Goal: Transaction & Acquisition: Purchase product/service

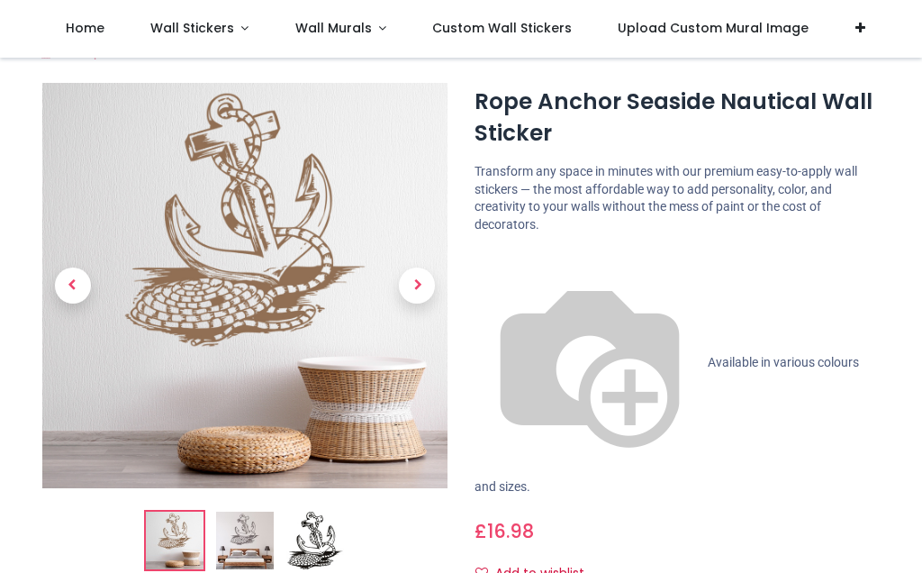
scroll to position [29, 0]
click at [592, 354] on span "Available in various colours and sizes." at bounding box center [666, 423] width 384 height 139
click at [493, 257] on img at bounding box center [589, 362] width 230 height 230
click at [495, 259] on img at bounding box center [589, 362] width 230 height 230
click at [418, 288] on span "Next" at bounding box center [417, 284] width 36 height 36
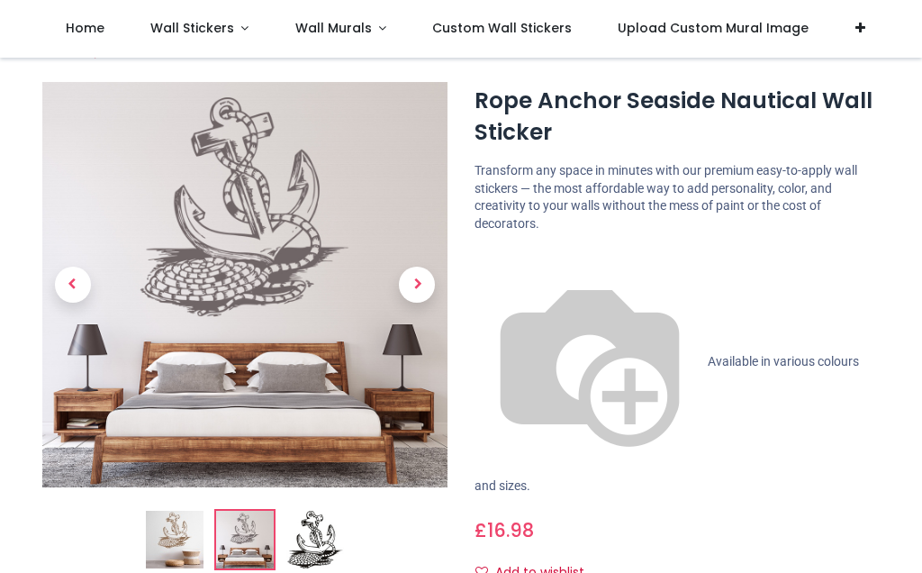
click at [428, 284] on span "Next" at bounding box center [417, 284] width 36 height 36
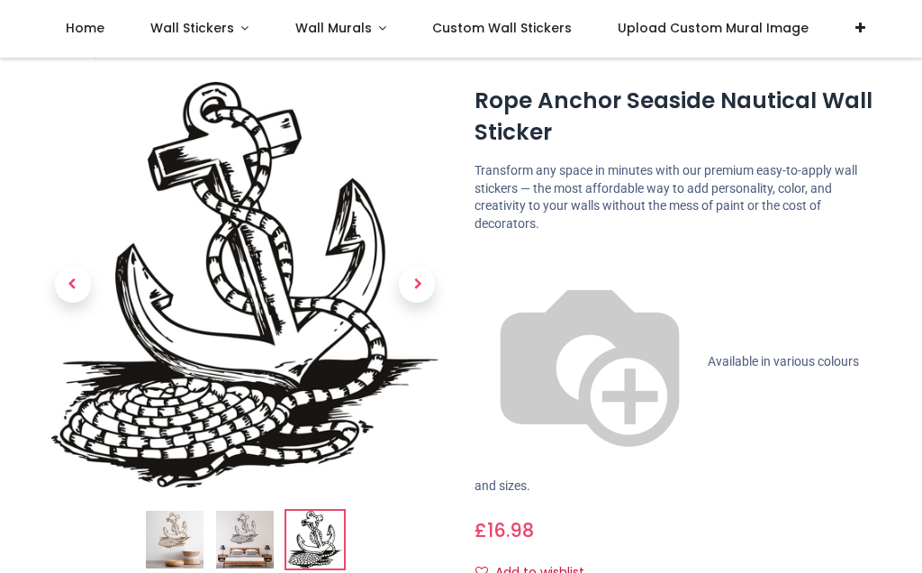
click at [423, 301] on span "Next" at bounding box center [417, 284] width 36 height 36
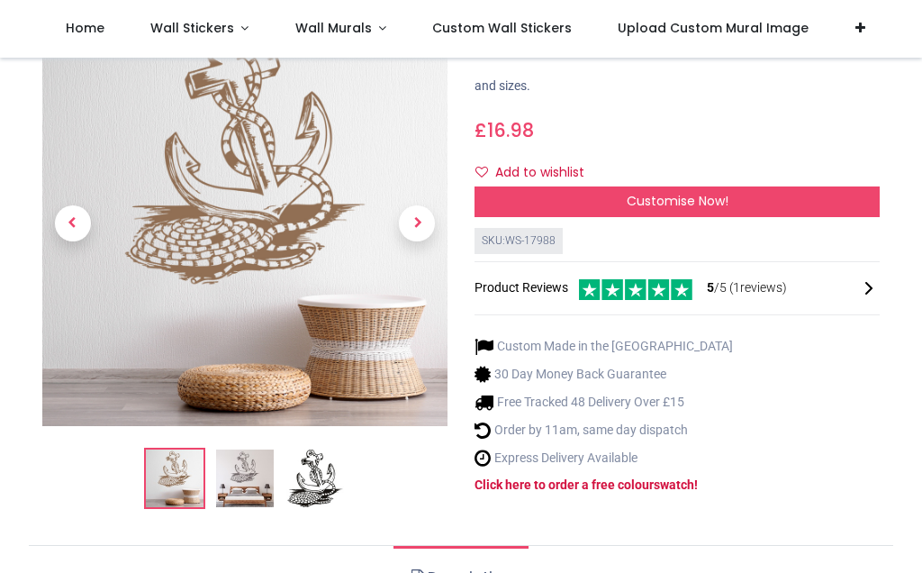
scroll to position [429, 0]
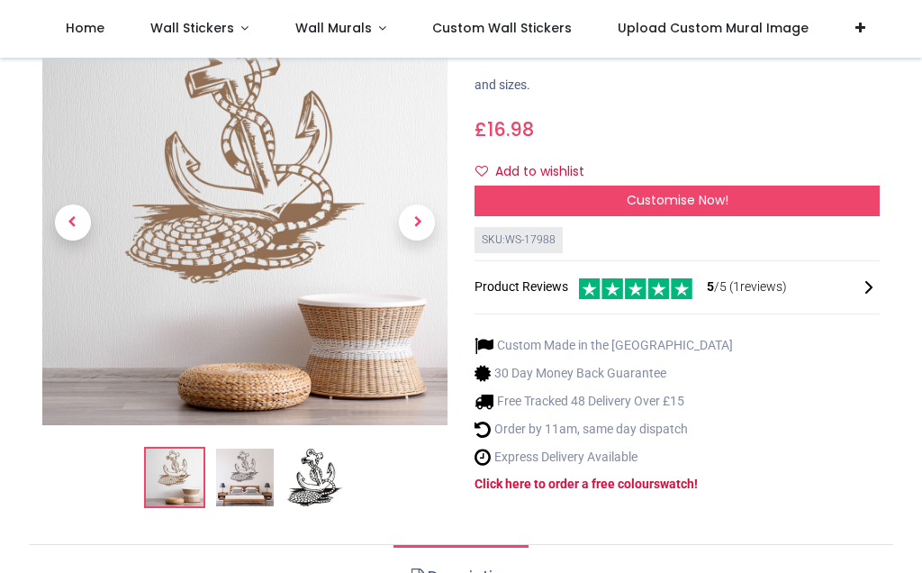
click at [591, 476] on strong "Click here to order a free colour" at bounding box center [563, 483] width 179 height 14
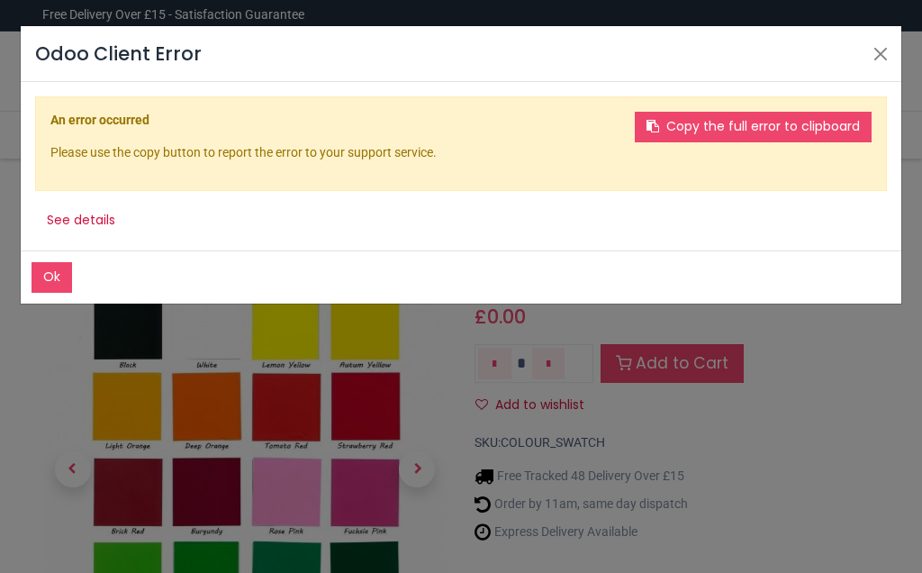
click at [886, 60] on button "Close" at bounding box center [880, 54] width 27 height 27
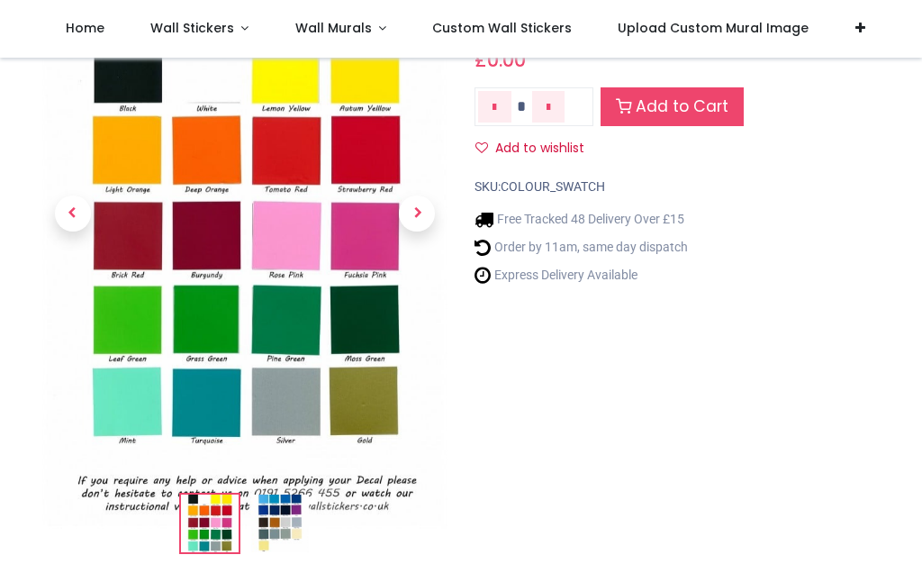
scroll to position [154, 0]
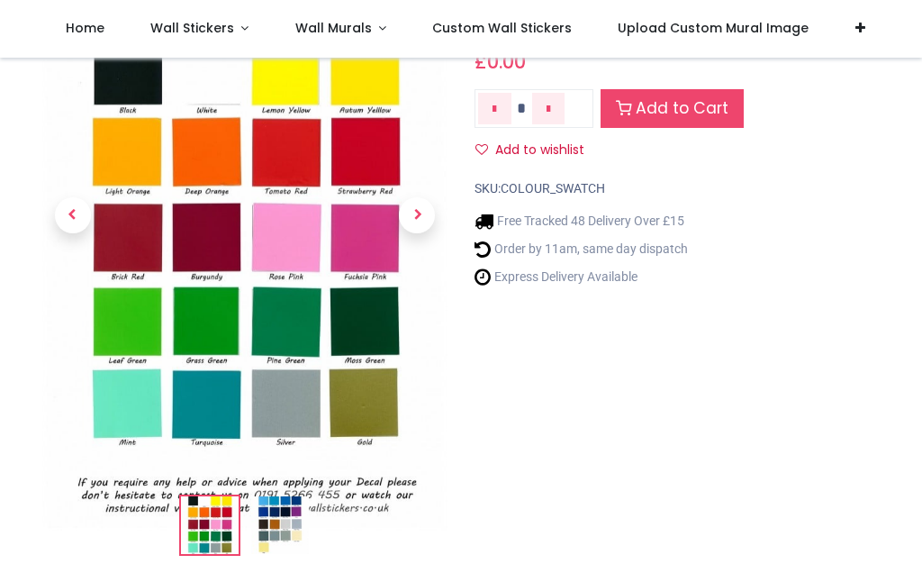
click at [205, 404] on img at bounding box center [244, 243] width 405 height 573
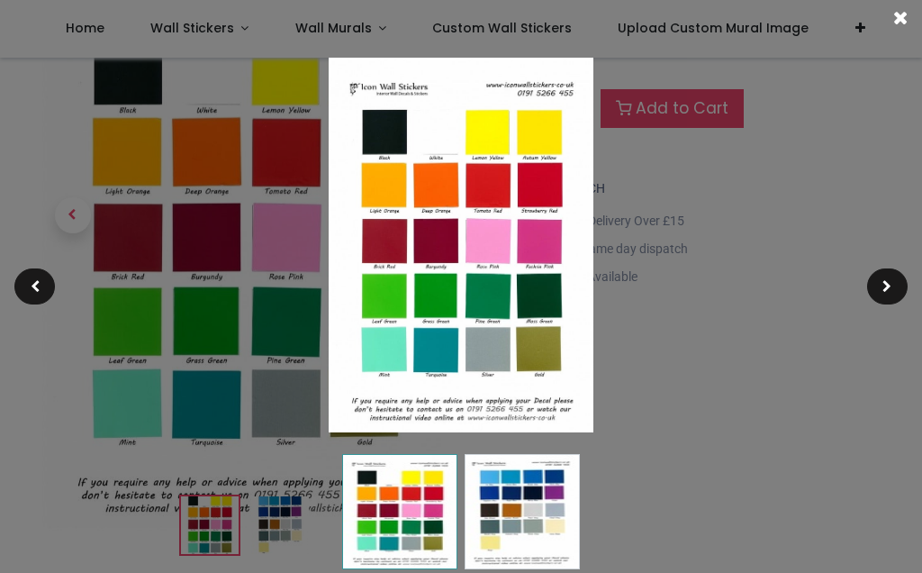
click at [439, 344] on img at bounding box center [461, 245] width 265 height 375
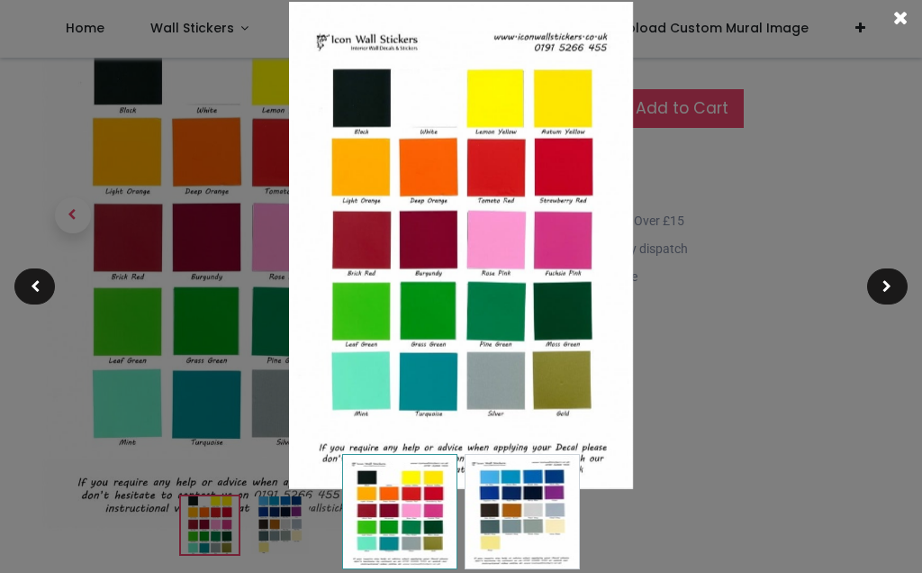
click at [758, 329] on div at bounding box center [461, 286] width 922 height 573
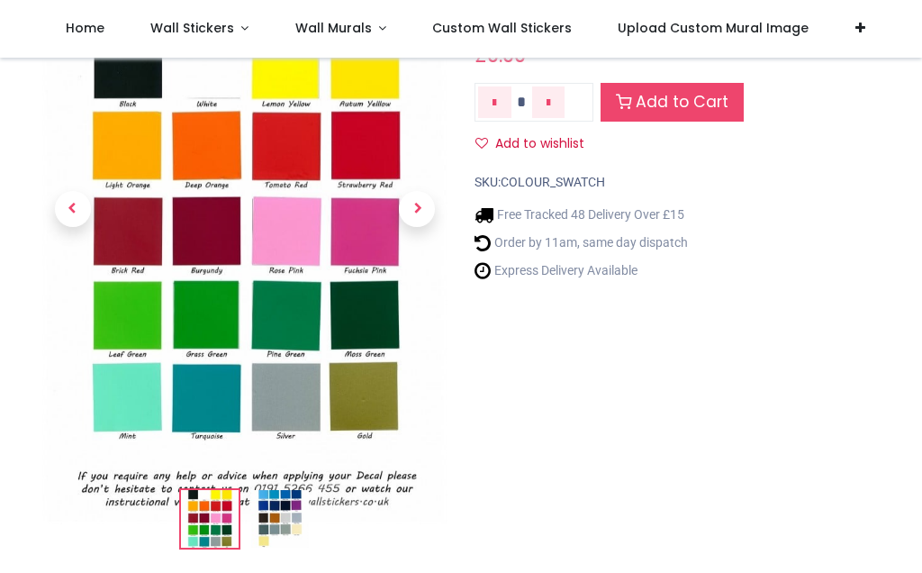
scroll to position [161, 0]
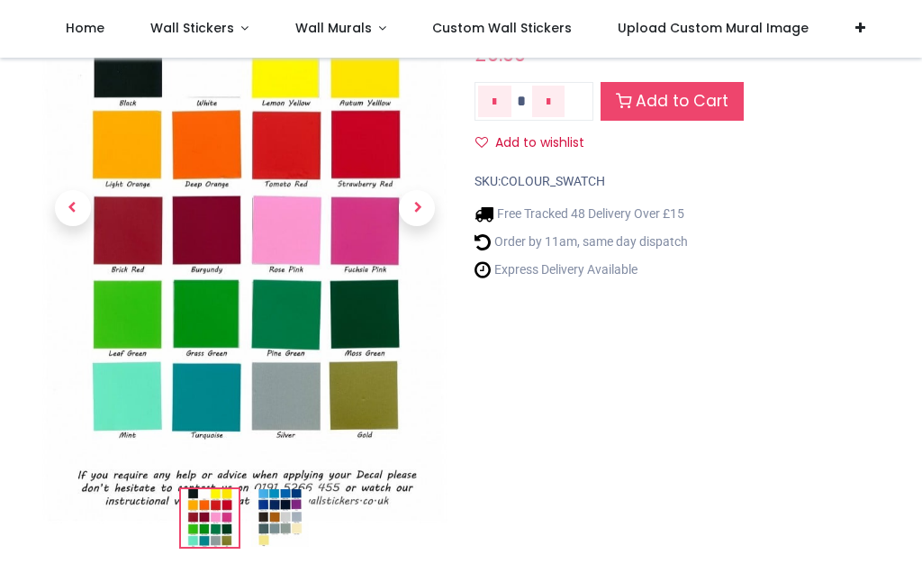
click at [207, 398] on img at bounding box center [244, 236] width 405 height 573
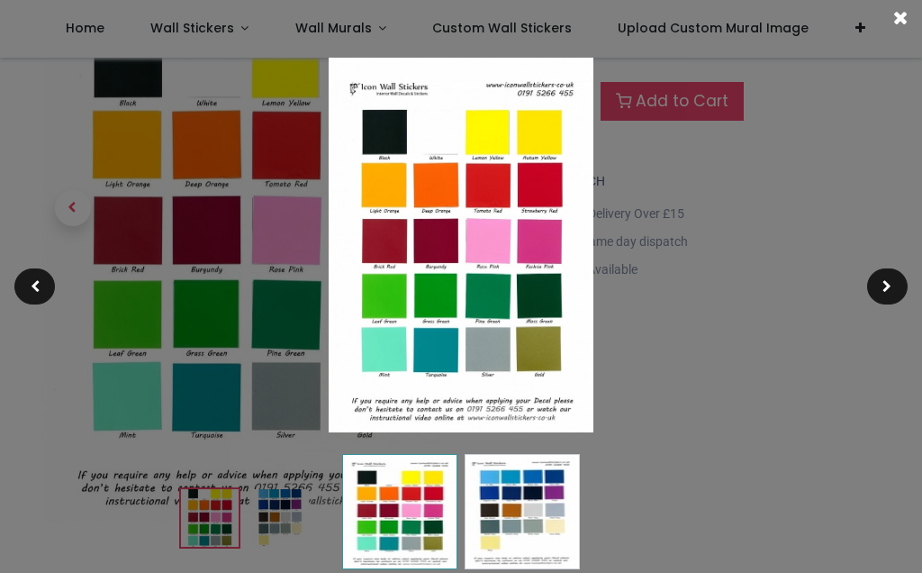
click at [537, 352] on img at bounding box center [461, 245] width 265 height 375
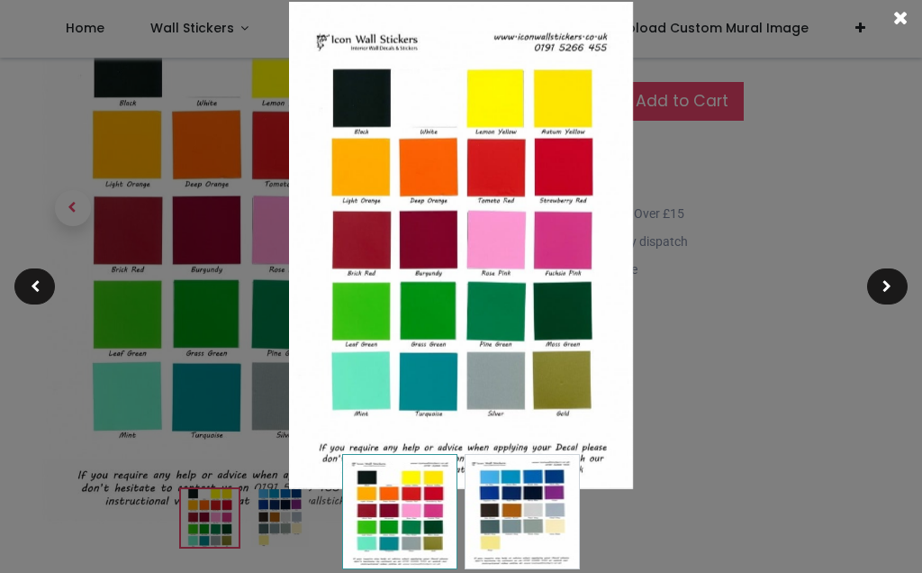
click at [695, 104] on div at bounding box center [461, 286] width 922 height 573
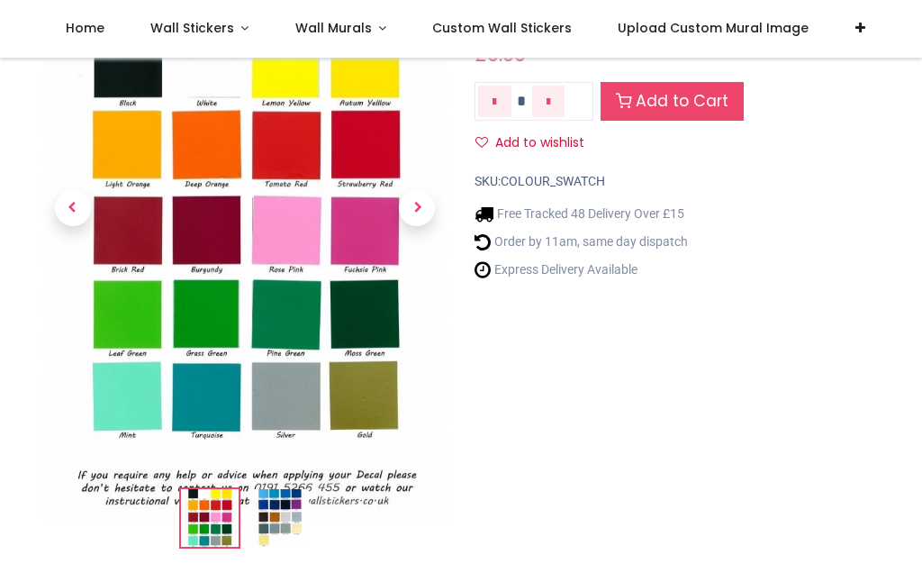
click at [282, 511] on img at bounding box center [280, 518] width 58 height 58
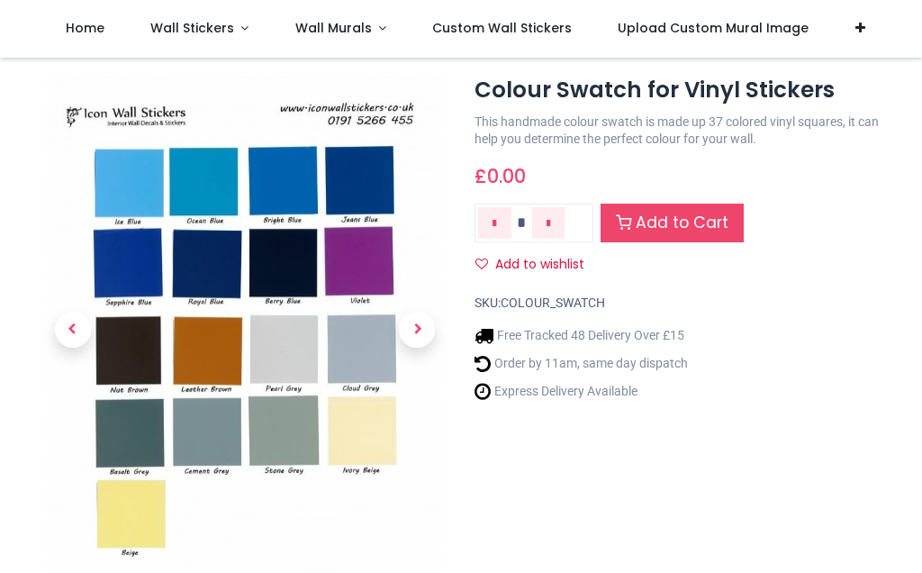
scroll to position [39, 0]
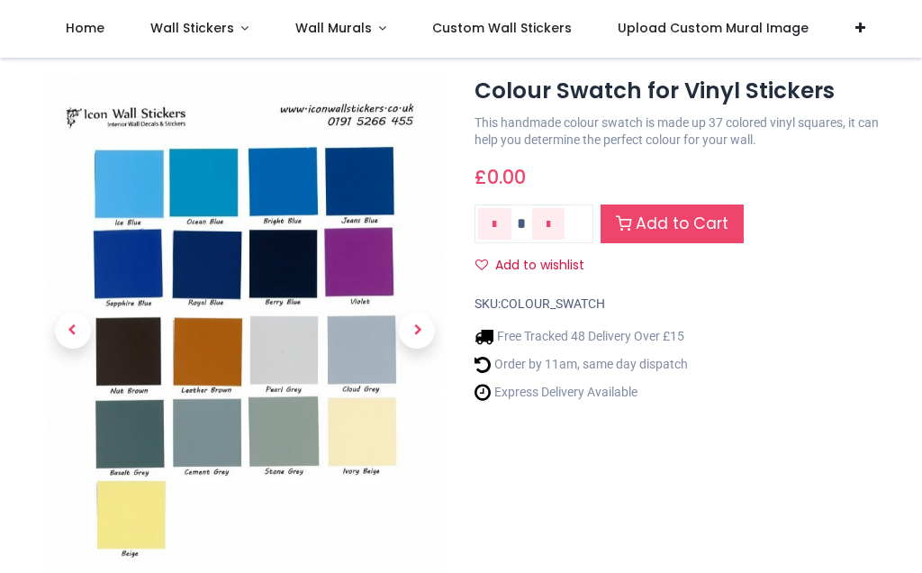
click at [212, 165] on img at bounding box center [244, 358] width 405 height 573
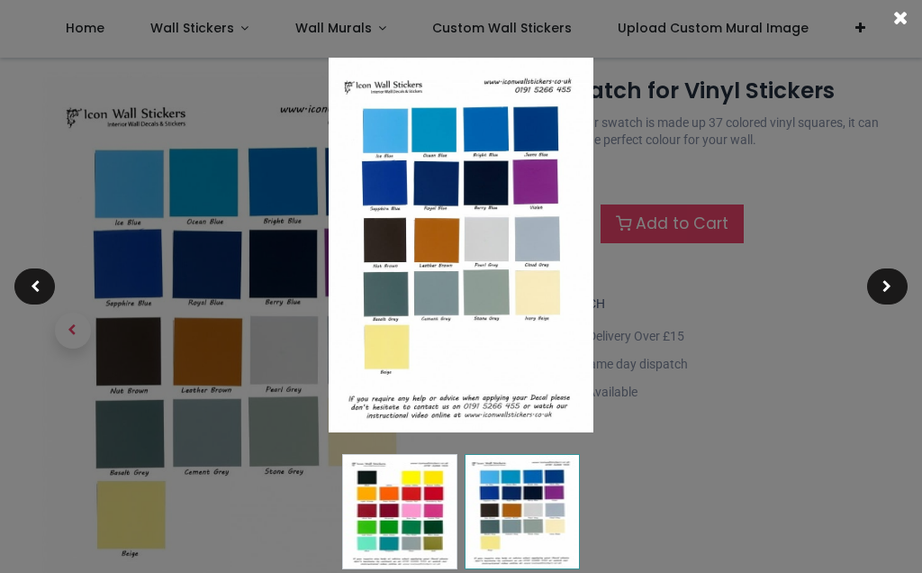
click at [700, 439] on div at bounding box center [461, 286] width 922 height 573
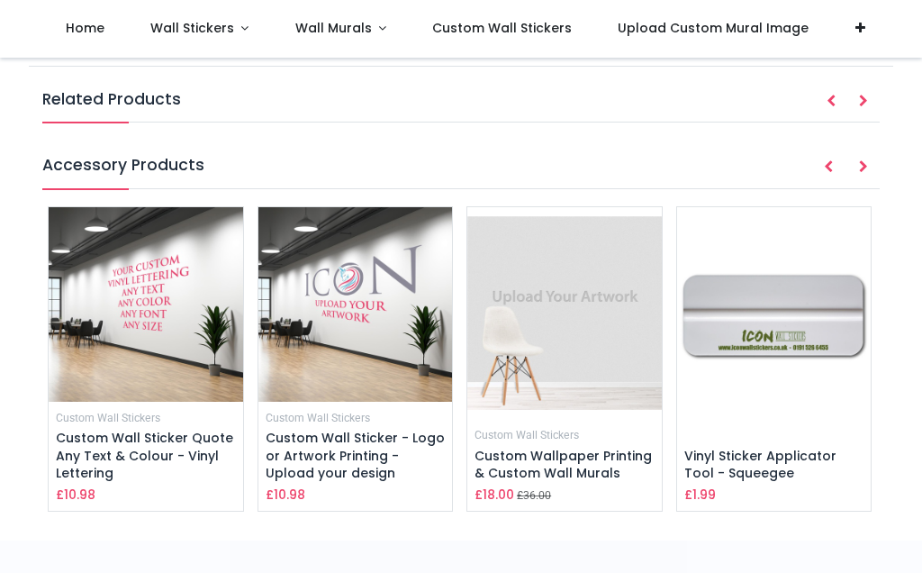
scroll to position [853, 0]
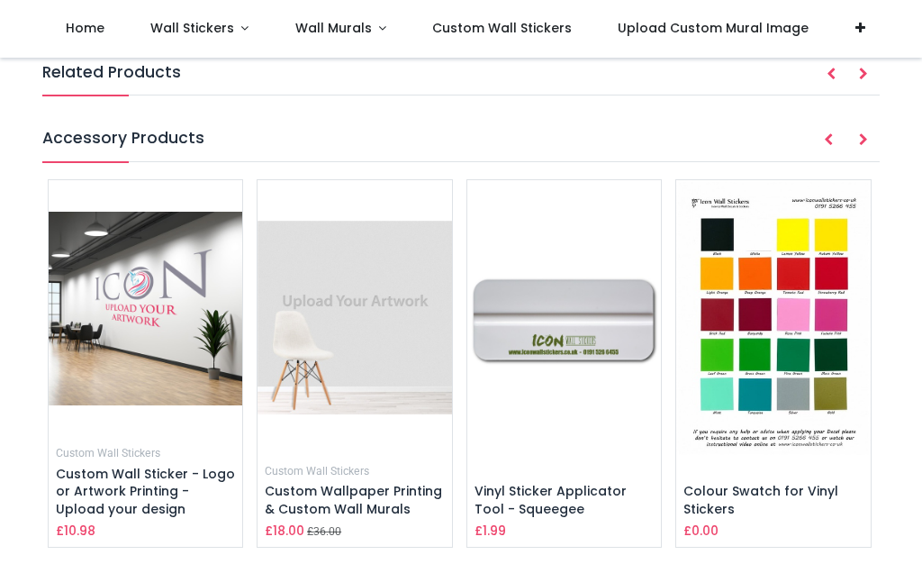
click at [782, 384] on img at bounding box center [773, 317] width 194 height 275
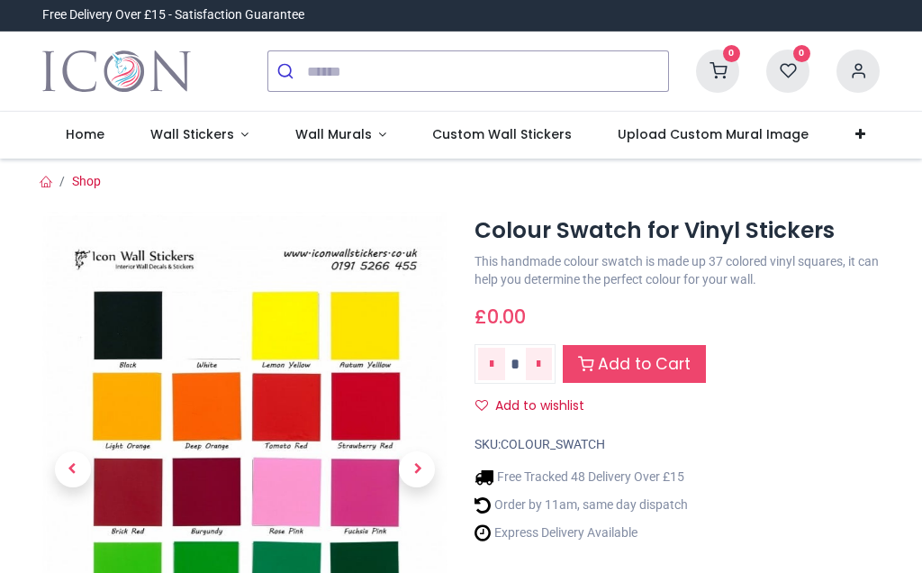
click at [678, 357] on link "Add to Cart" at bounding box center [634, 364] width 143 height 39
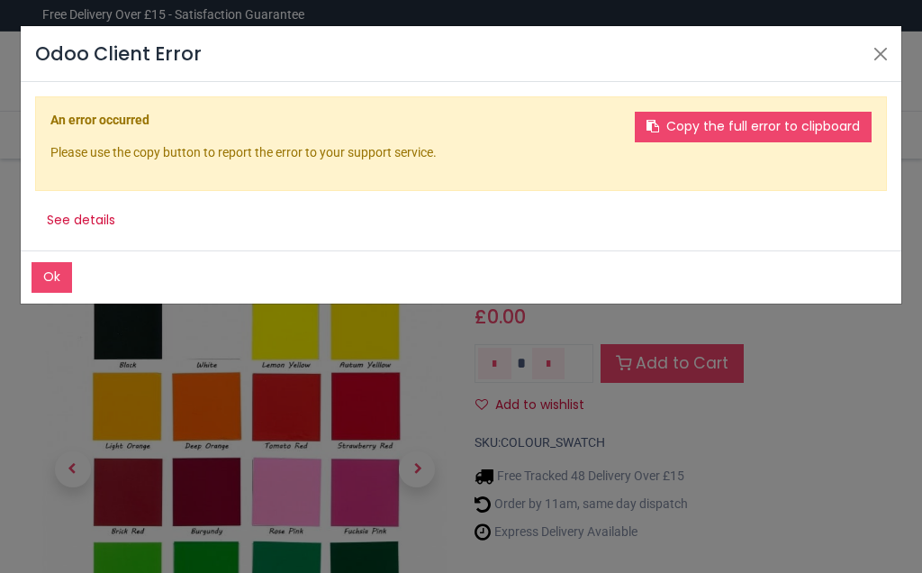
click at [722, 113] on button "Copy the full error to clipboard" at bounding box center [753, 127] width 237 height 31
click at [42, 267] on button "Ok" at bounding box center [52, 277] width 41 height 31
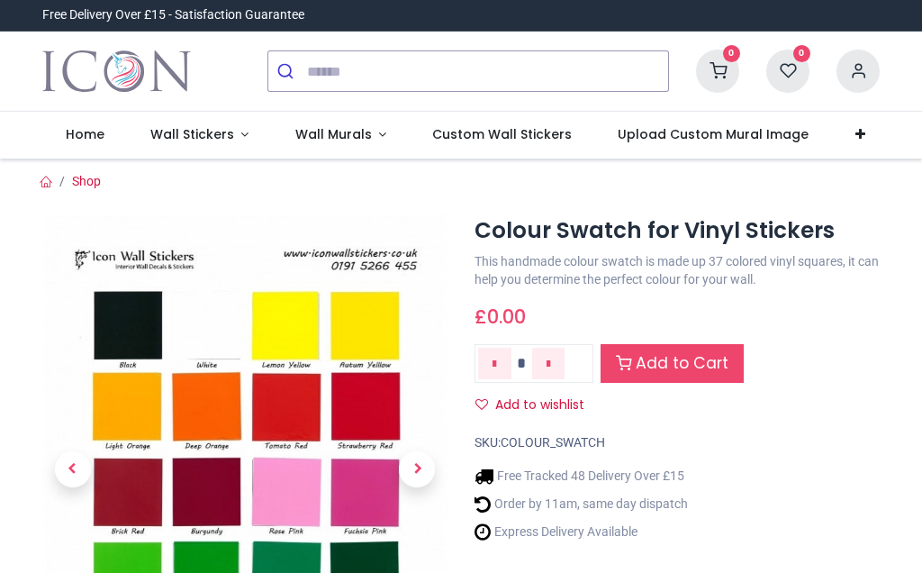
click at [669, 366] on link "Add to Cart" at bounding box center [671, 363] width 143 height 39
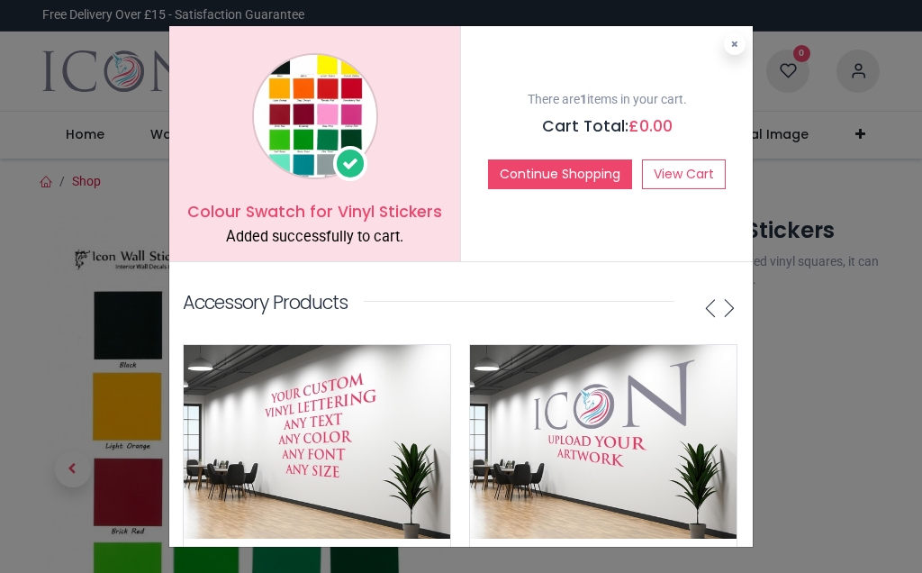
click at [736, 43] on icon at bounding box center [734, 44] width 7 height 9
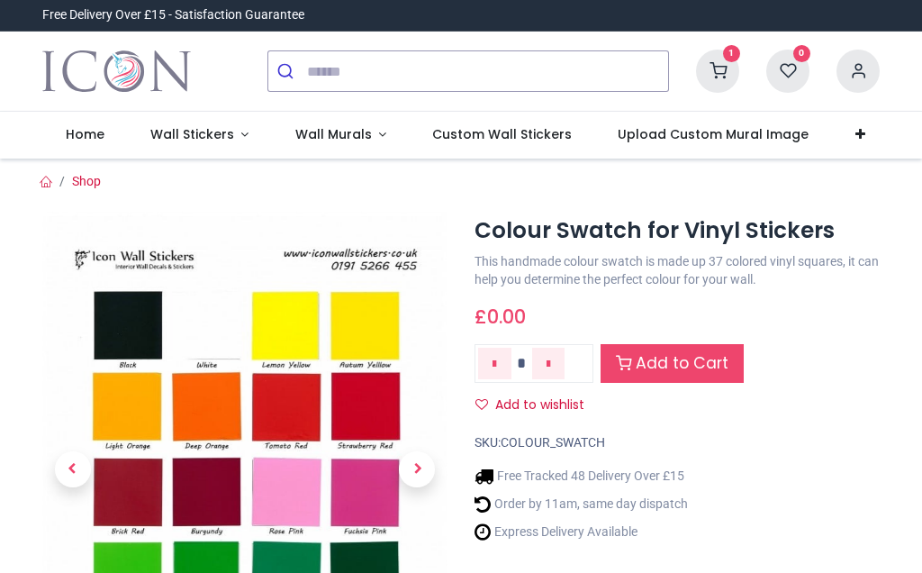
click at [332, 138] on span "Wall Murals" at bounding box center [333, 134] width 77 height 18
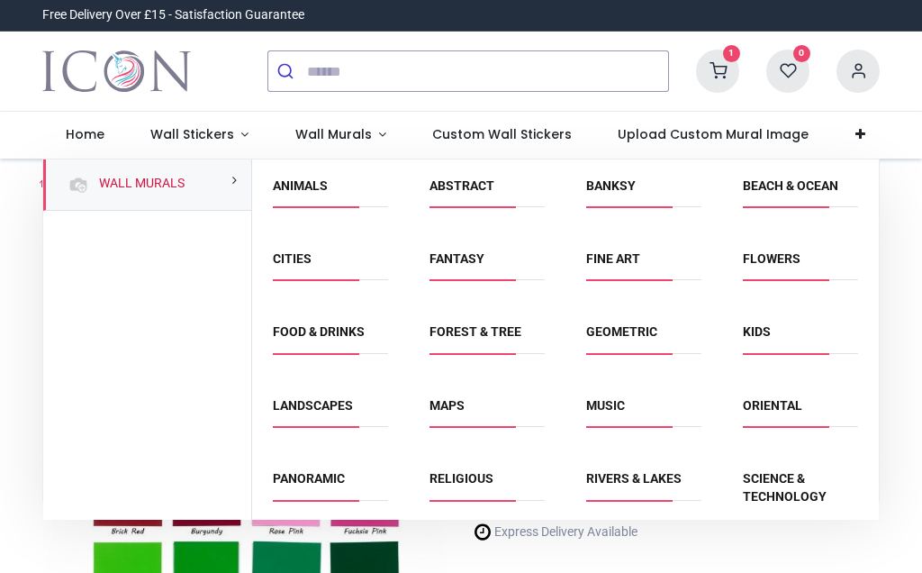
click at [780, 191] on link "Beach & Ocean" at bounding box center [790, 185] width 95 height 14
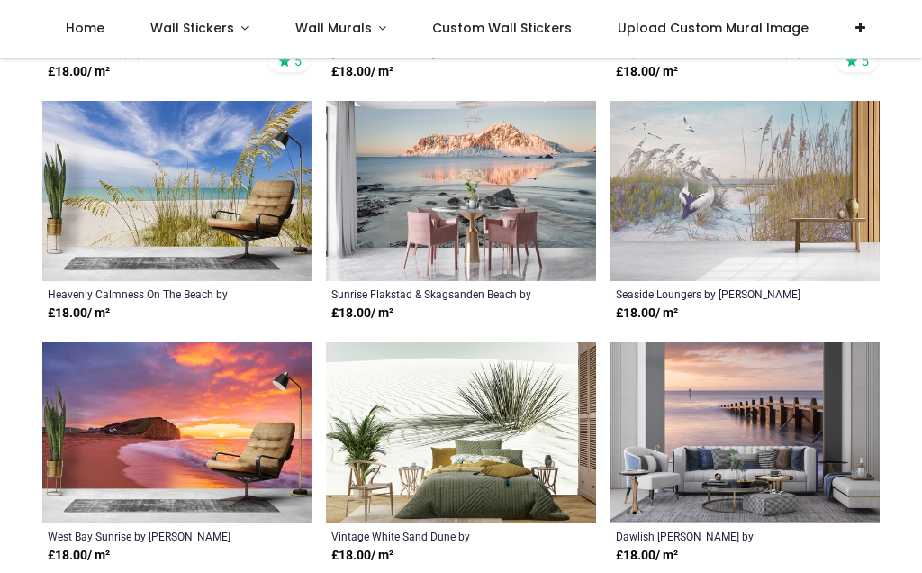
scroll to position [3245, 0]
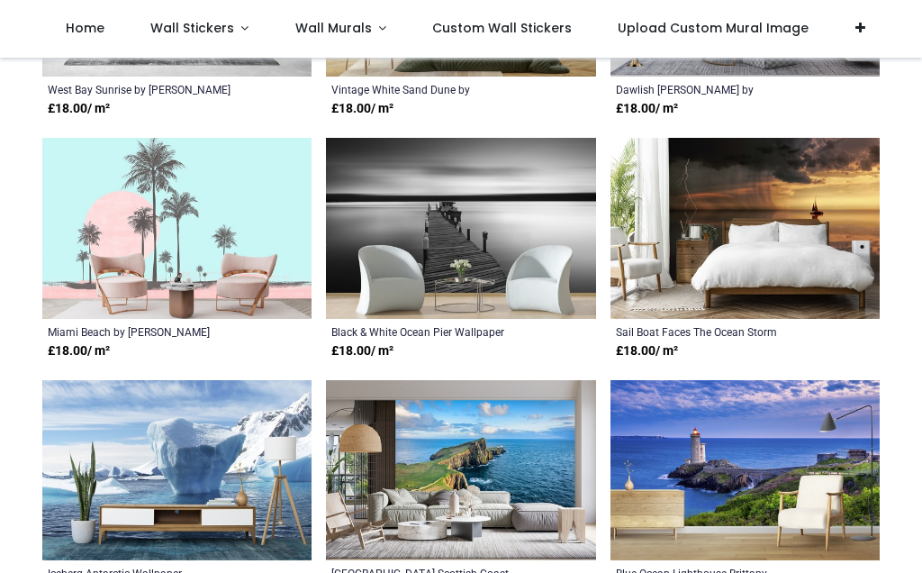
scroll to position [3688, 0]
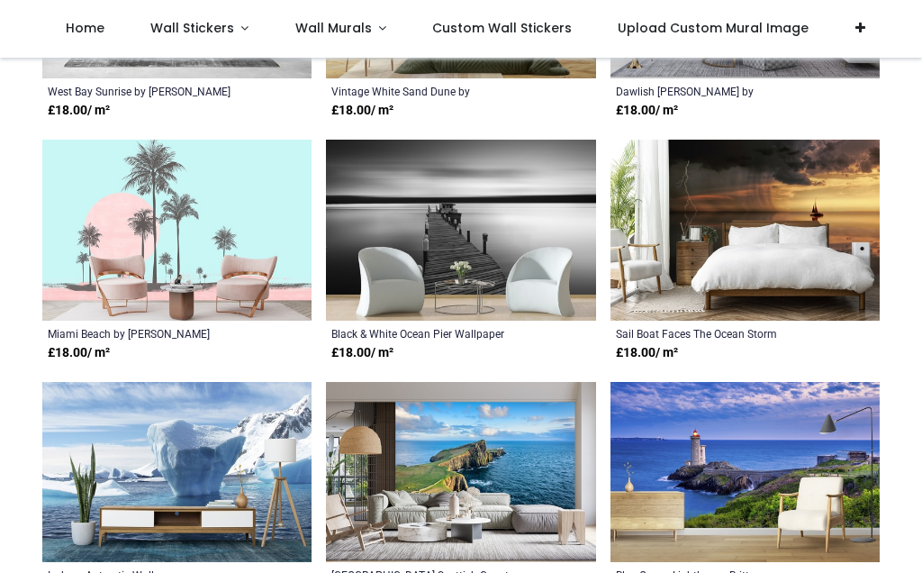
click at [191, 25] on span "Wall Stickers" at bounding box center [192, 28] width 84 height 18
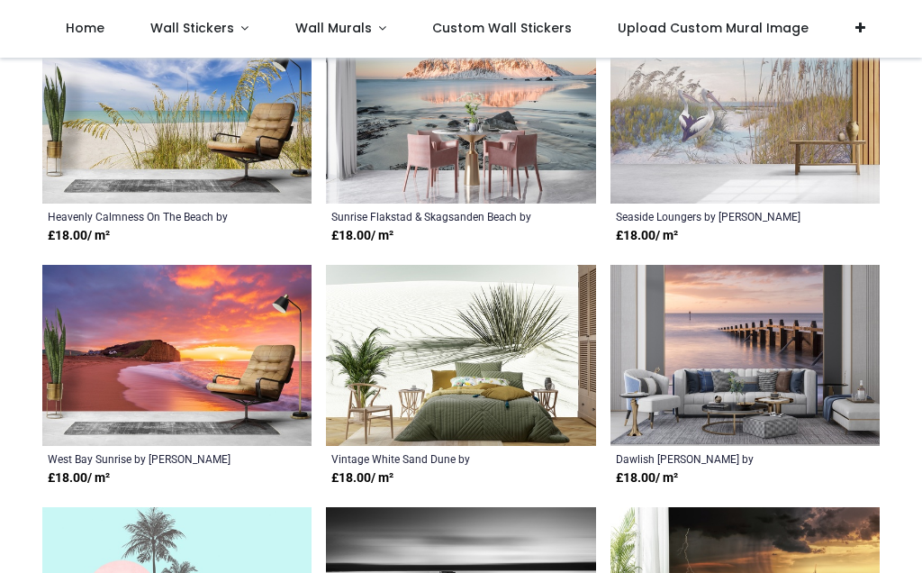
scroll to position [3318, 0]
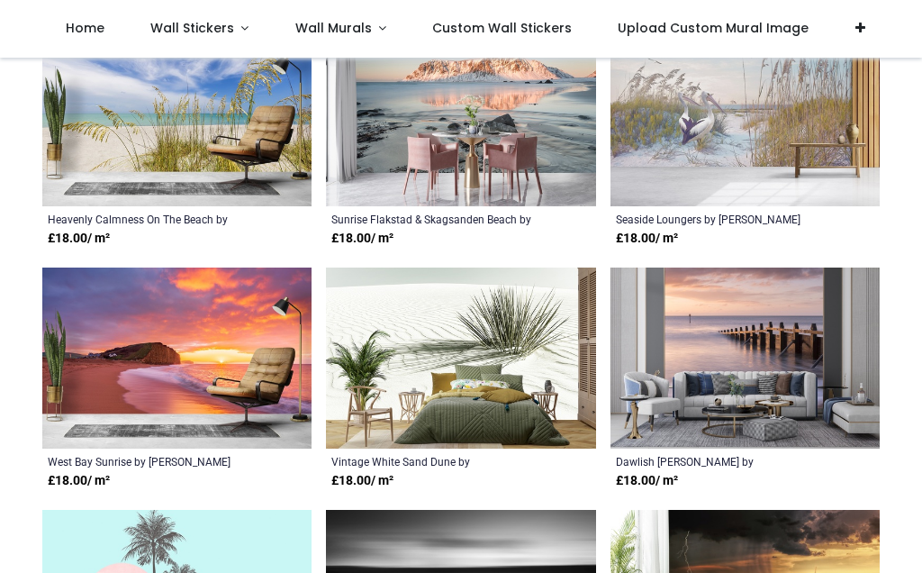
click at [239, 26] on link "Wall Stickers" at bounding box center [199, 29] width 145 height 58
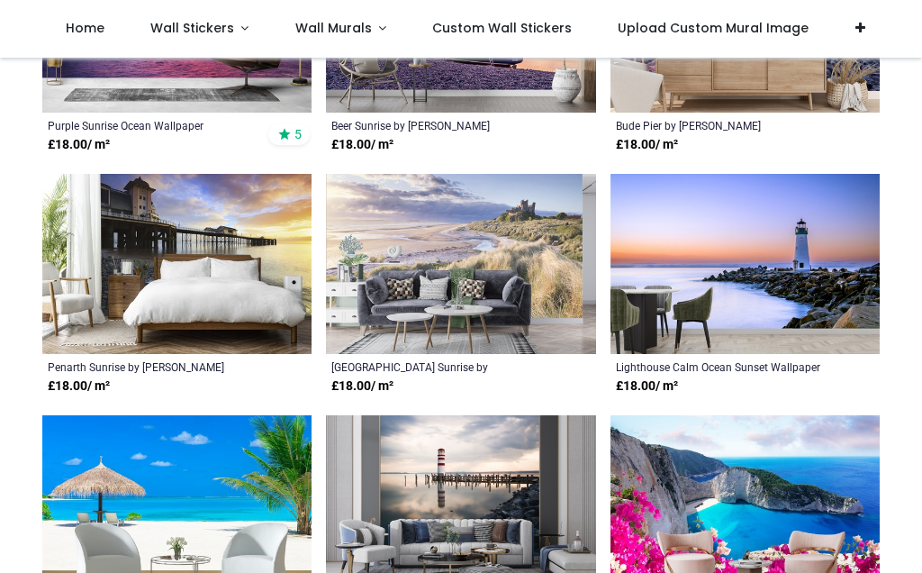
scroll to position [2183, 0]
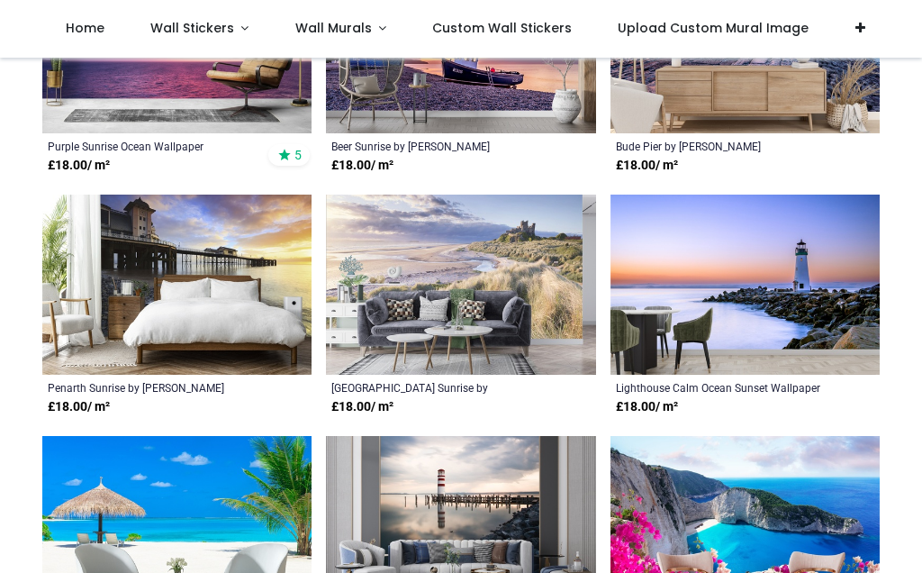
click at [75, 22] on span "Home" at bounding box center [85, 28] width 39 height 18
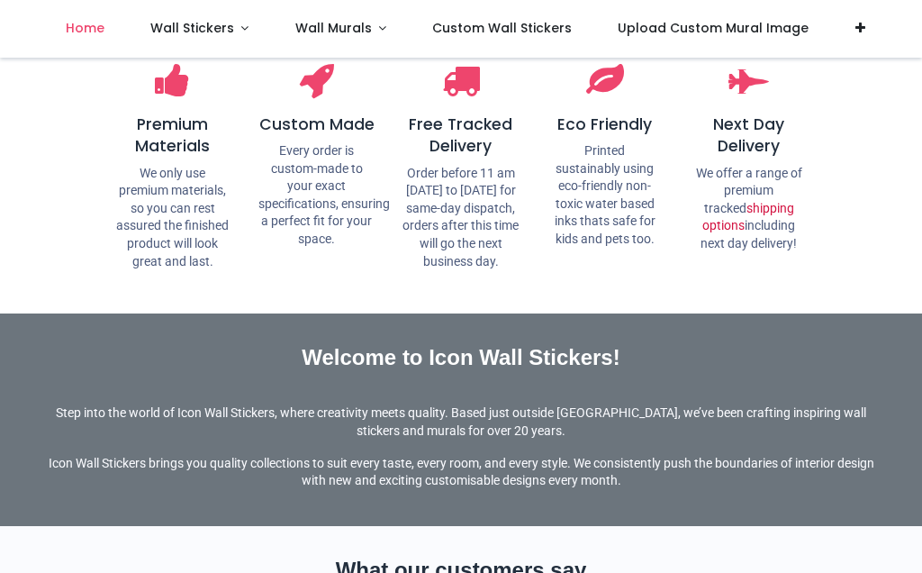
scroll to position [2459, 0]
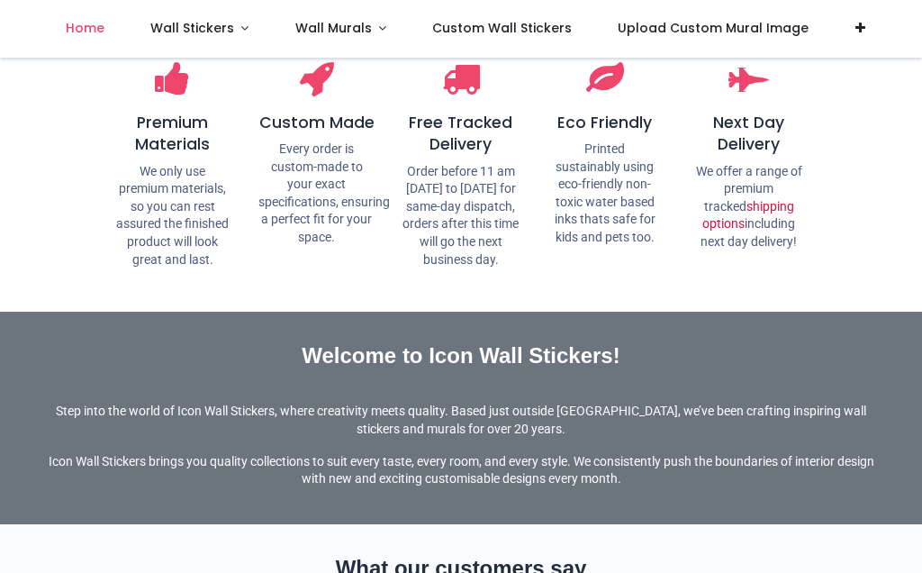
click at [221, 22] on span "Wall Stickers" at bounding box center [192, 28] width 84 height 18
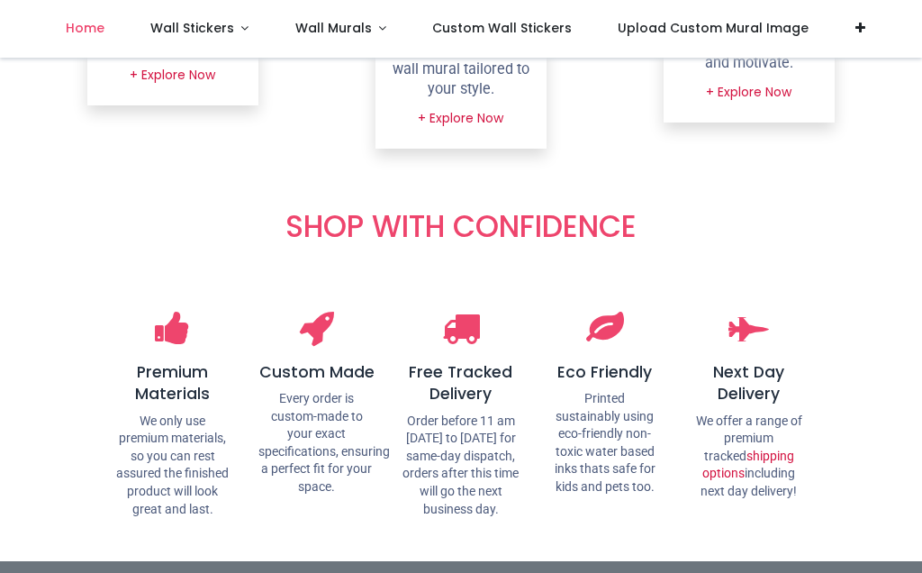
scroll to position [2207, 0]
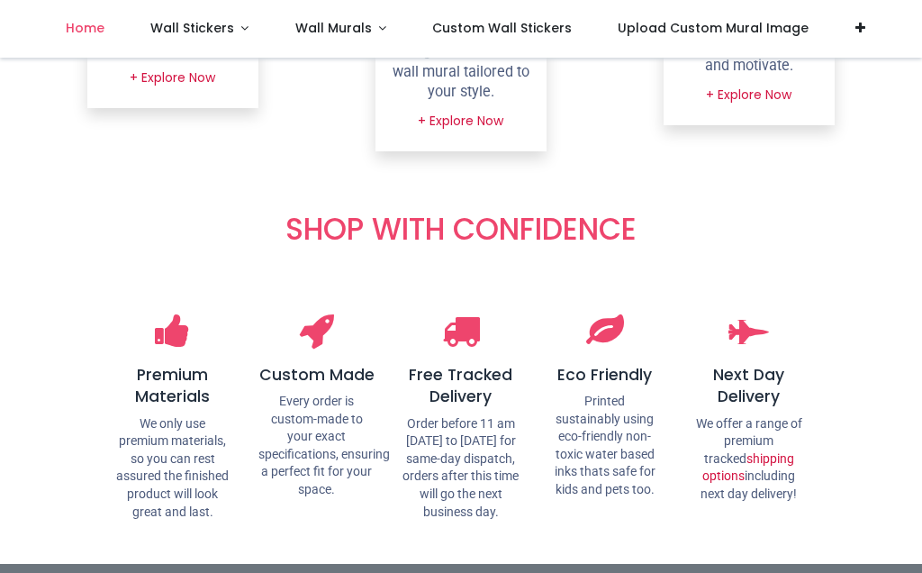
click at [247, 25] on link "Wall Stickers" at bounding box center [199, 29] width 145 height 58
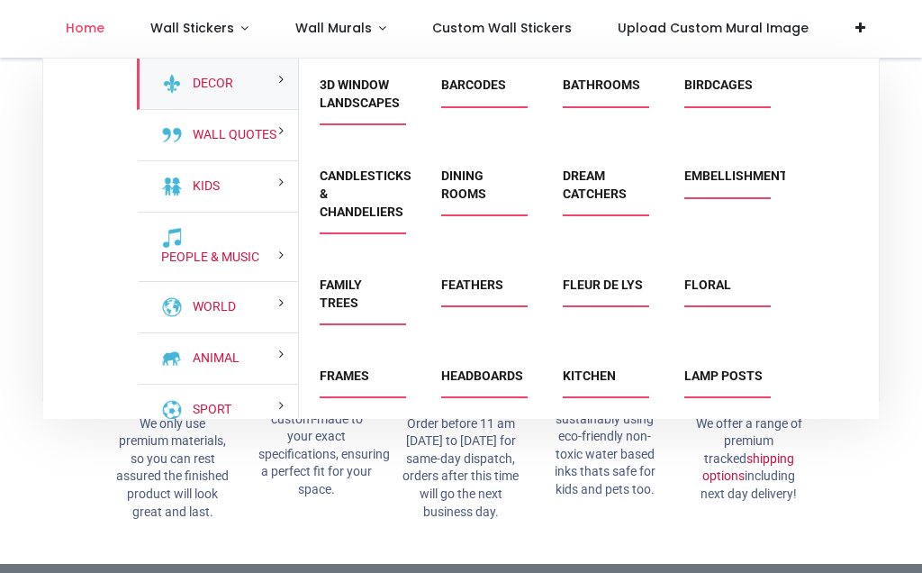
click at [589, 377] on link "Kitchen" at bounding box center [589, 375] width 53 height 14
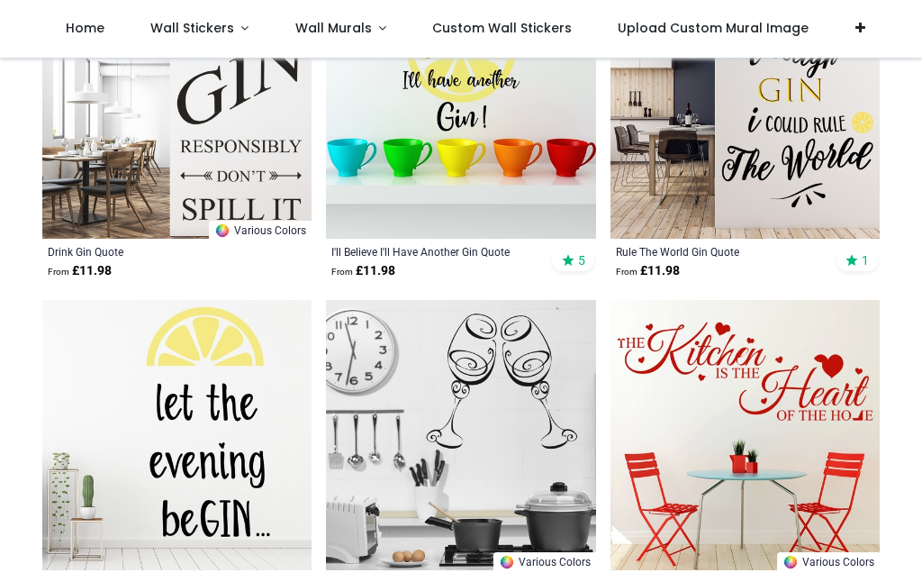
scroll to position [2776, 0]
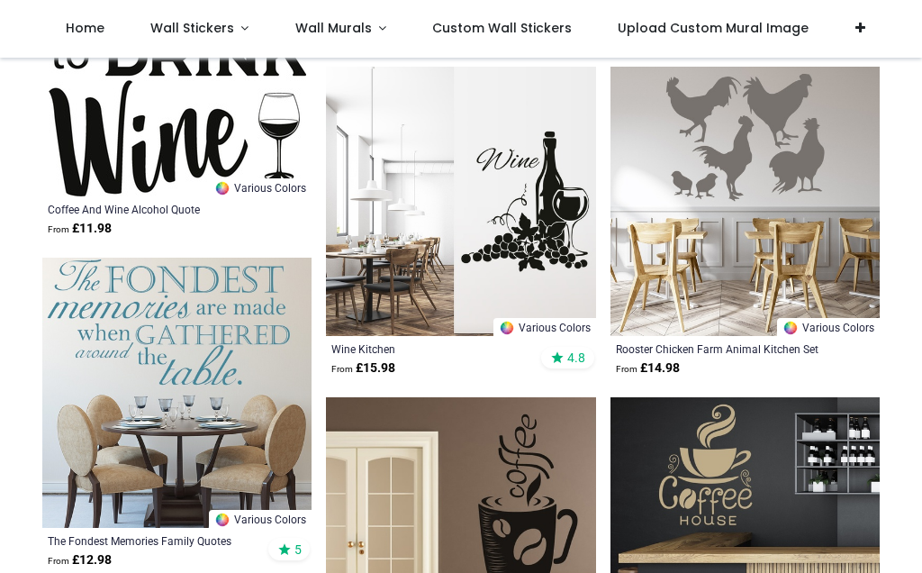
scroll to position [5325, 0]
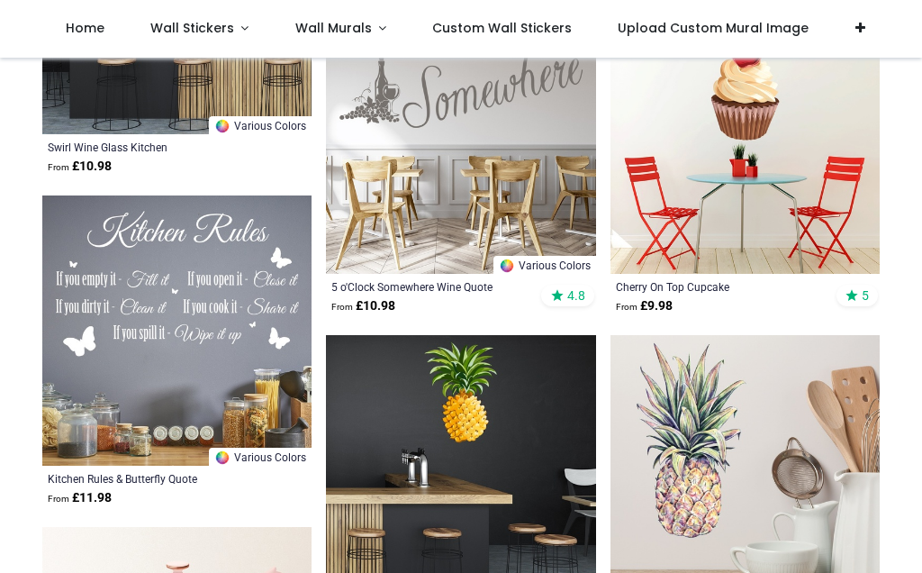
scroll to position [8363, 0]
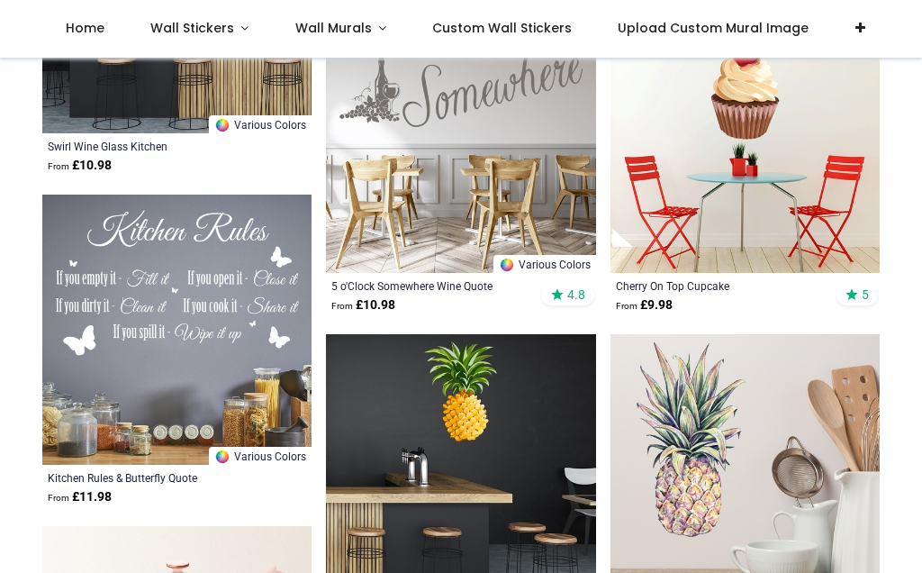
click at [190, 43] on link "Wall Stickers" at bounding box center [199, 29] width 145 height 58
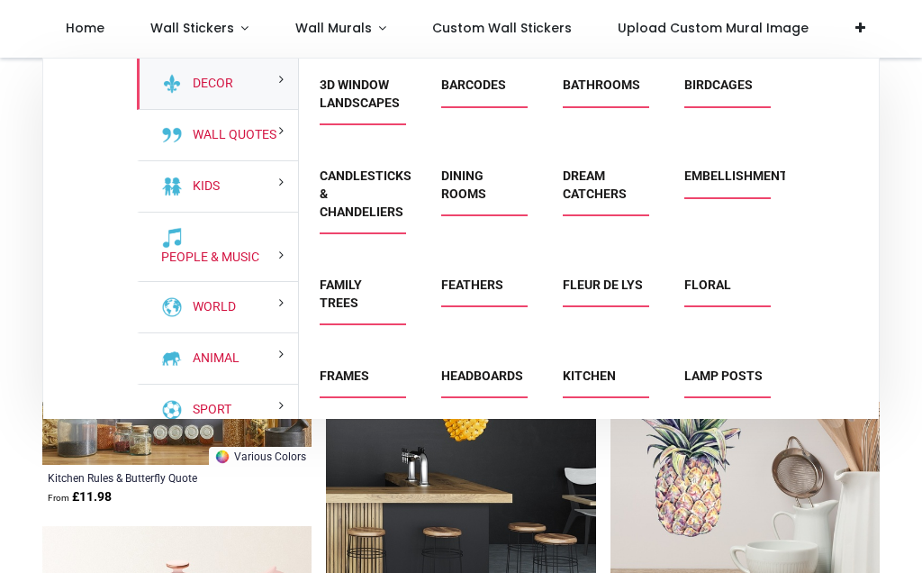
click at [472, 184] on link "Dining Rooms" at bounding box center [463, 184] width 45 height 32
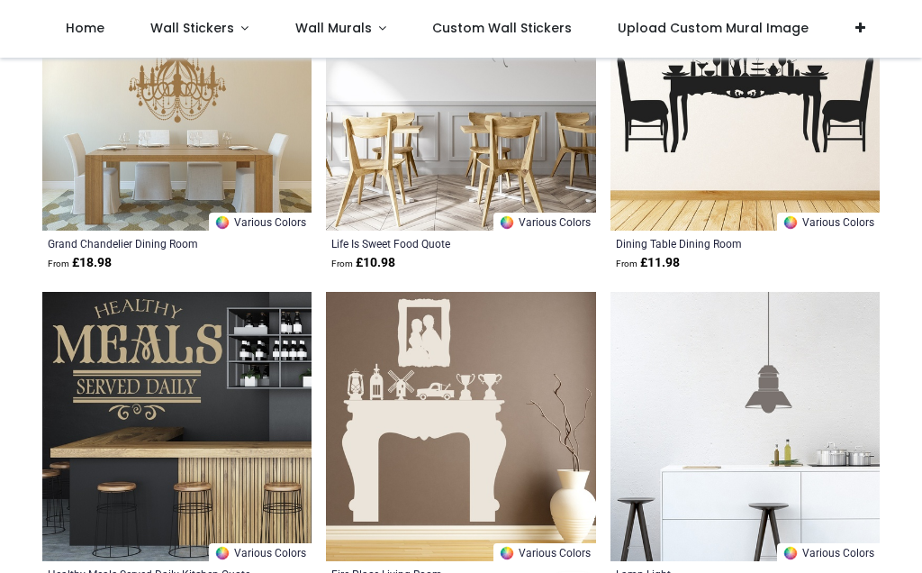
scroll to position [1116, 0]
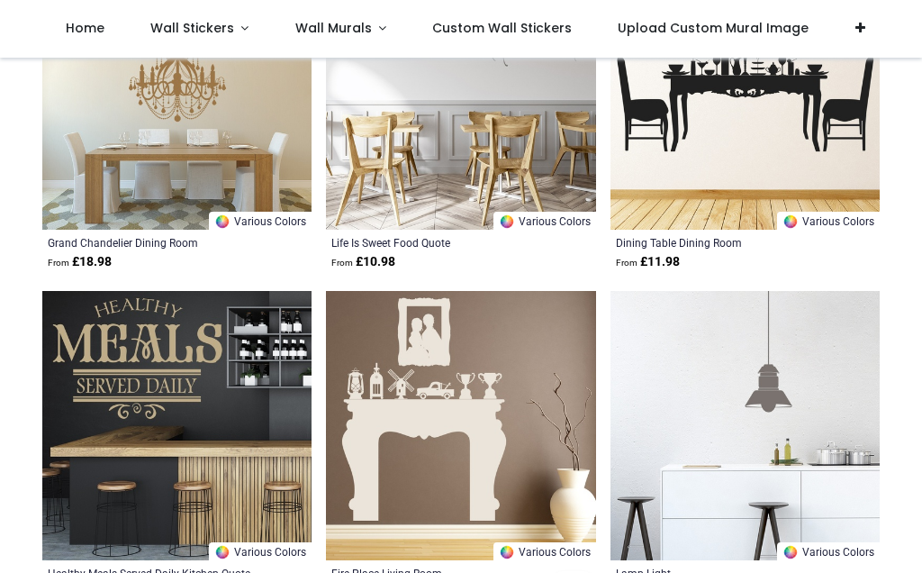
click at [879, 428] on img at bounding box center [744, 425] width 269 height 269
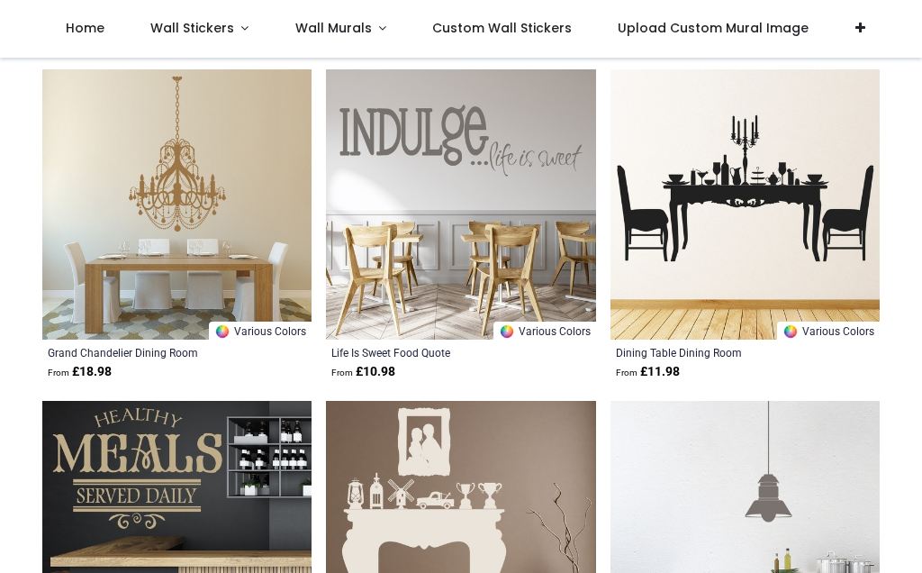
scroll to position [1004, 0]
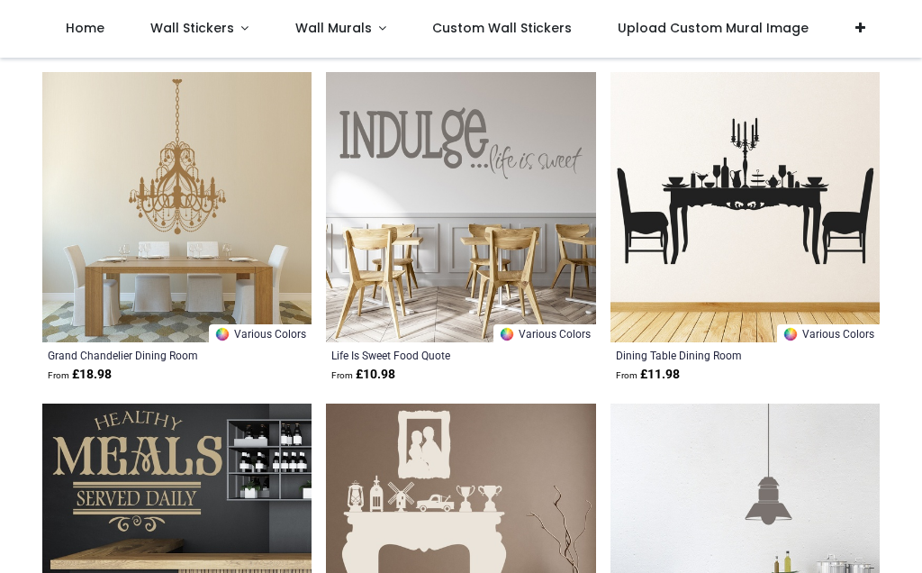
click at [189, 26] on span "Wall Stickers" at bounding box center [192, 28] width 84 height 18
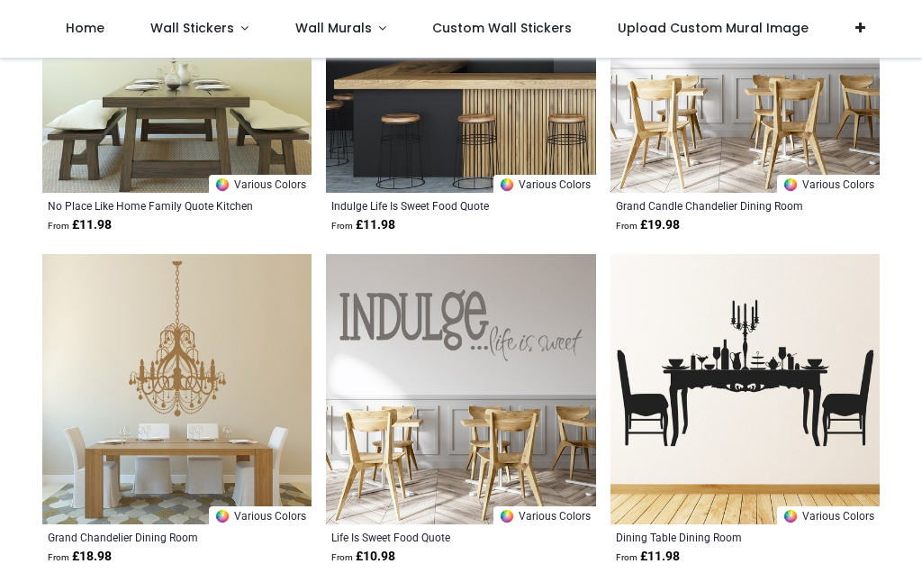
scroll to position [799, 0]
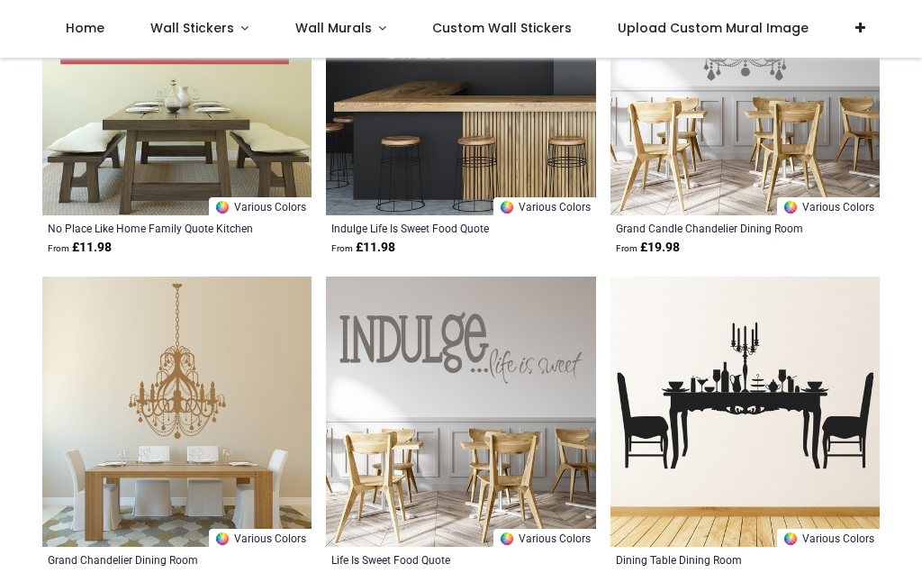
click at [189, 32] on span "Wall Stickers" at bounding box center [192, 28] width 84 height 18
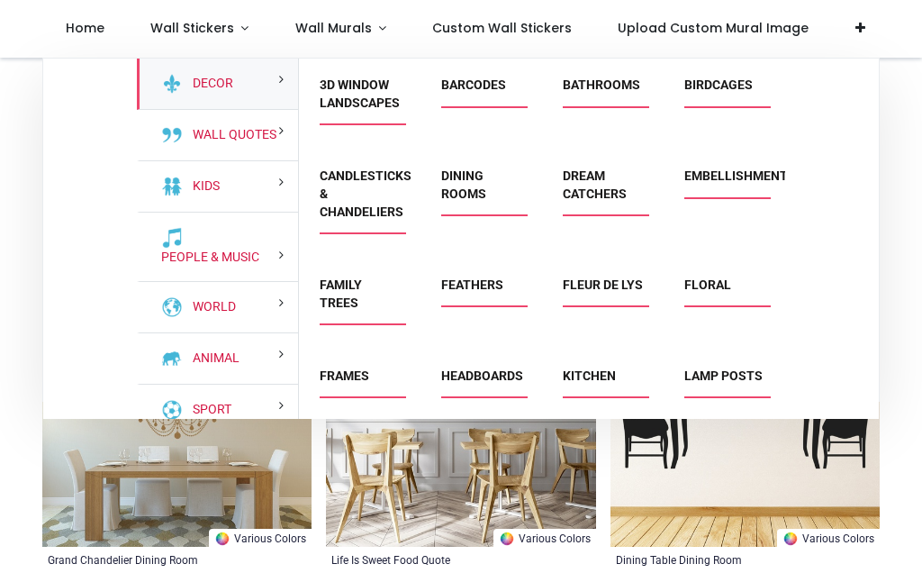
click at [594, 168] on link "Dream Catchers" at bounding box center [595, 184] width 64 height 32
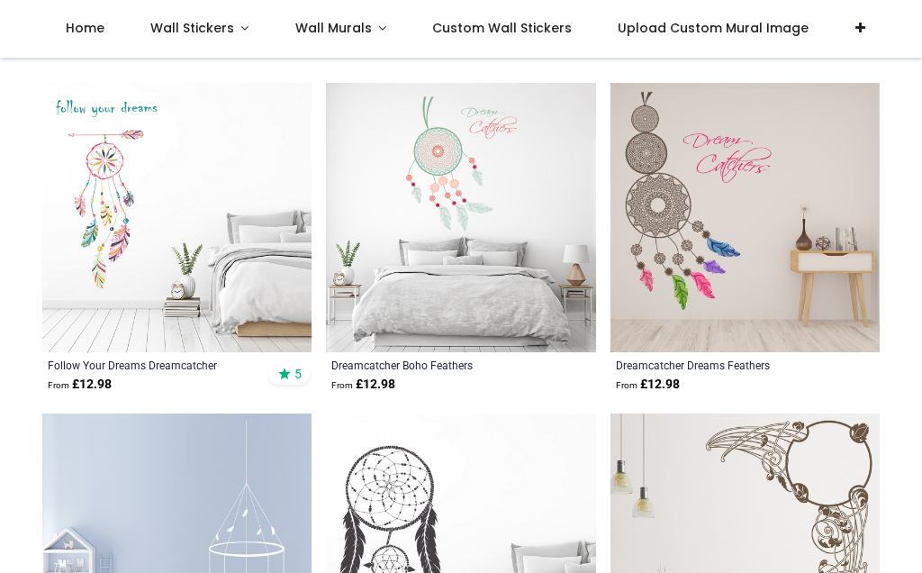
scroll to position [317, 0]
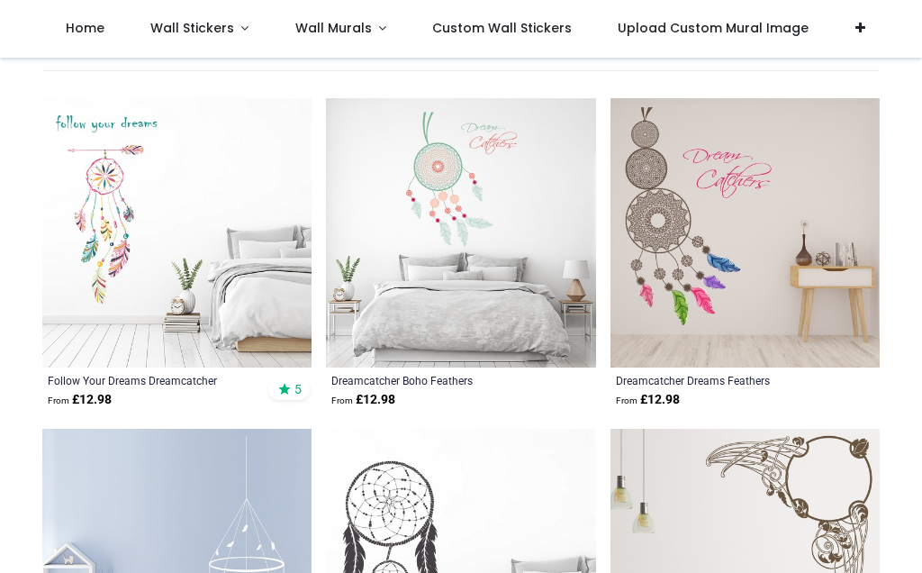
click at [717, 303] on img at bounding box center [744, 232] width 269 height 269
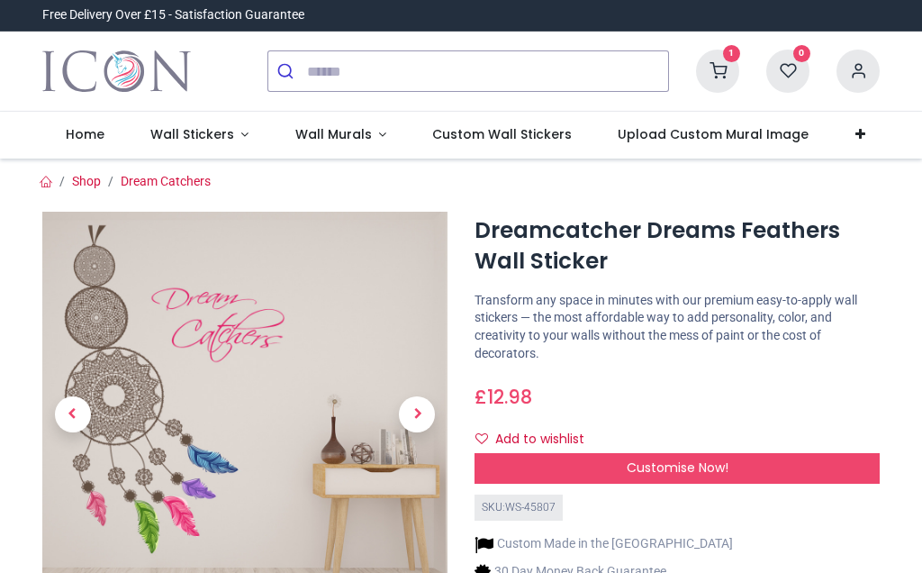
click at [409, 418] on span "Next" at bounding box center [417, 414] width 36 height 36
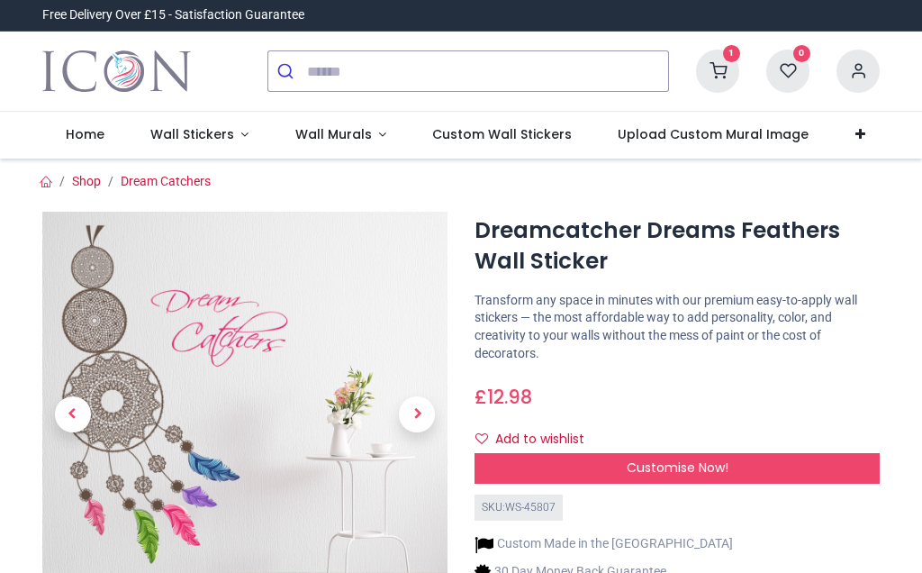
click at [419, 399] on span "Next" at bounding box center [417, 414] width 36 height 36
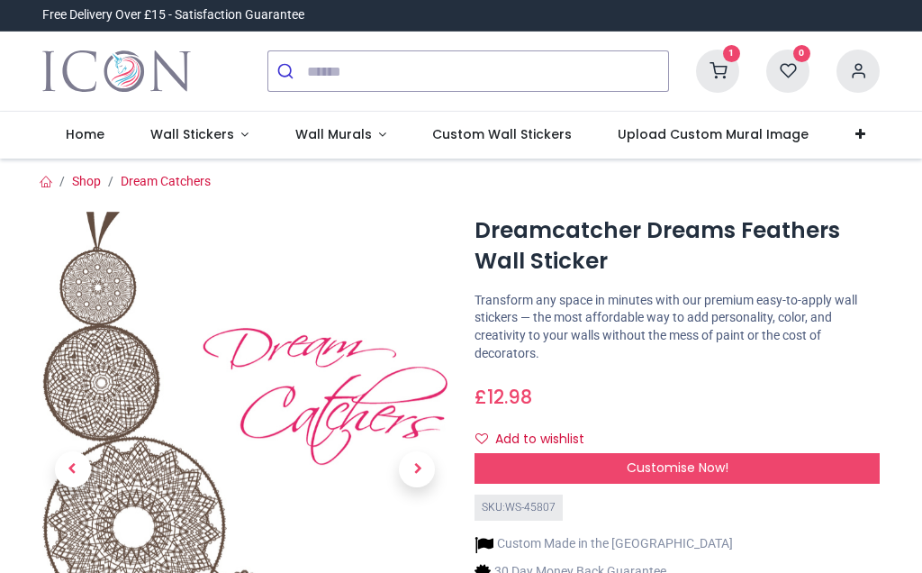
click at [422, 456] on span "Next" at bounding box center [417, 469] width 36 height 36
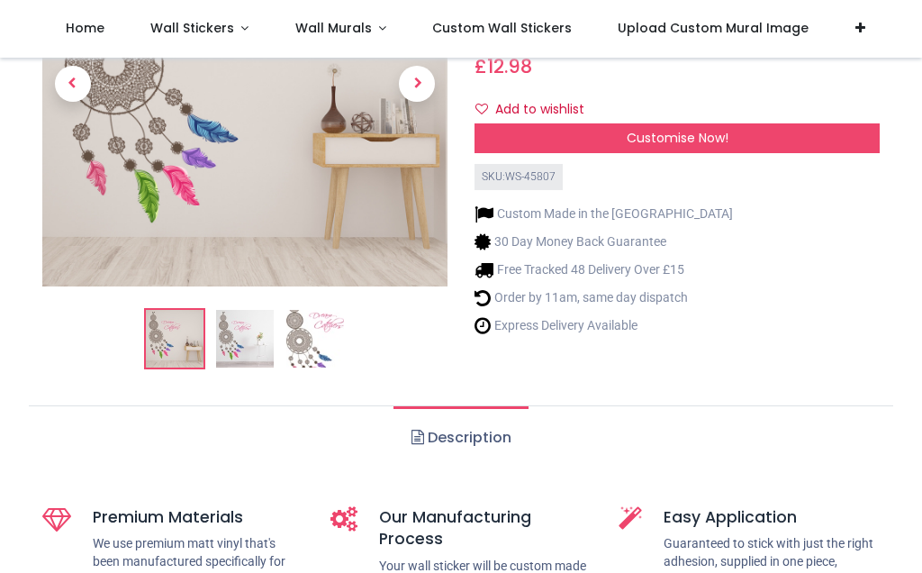
scroll to position [231, 0]
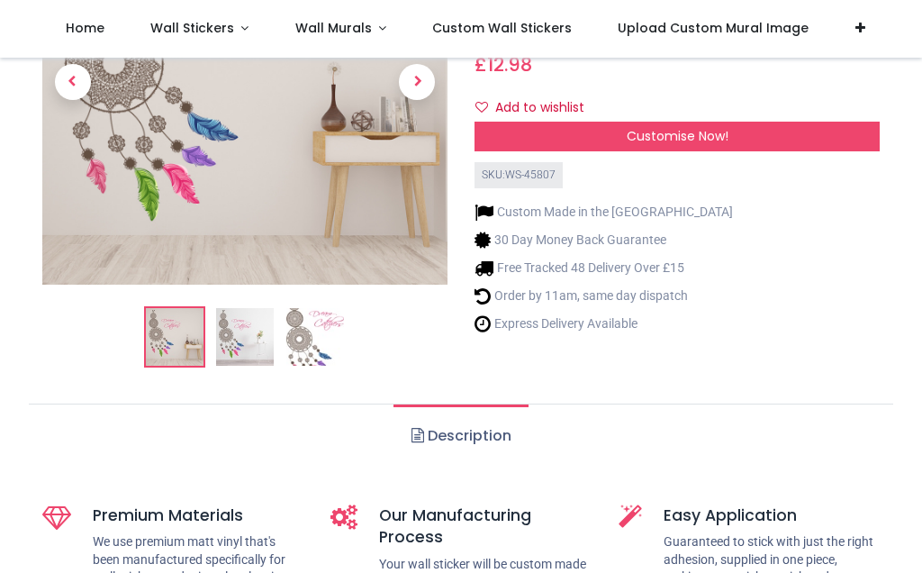
click at [463, 435] on link "Description" at bounding box center [460, 435] width 134 height 63
click at [483, 407] on link "Description" at bounding box center [460, 435] width 134 height 63
click at [490, 443] on link "Description" at bounding box center [460, 435] width 134 height 63
click at [475, 426] on link "Description" at bounding box center [460, 435] width 134 height 63
click at [682, 130] on span "Customise Now!" at bounding box center [678, 136] width 102 height 18
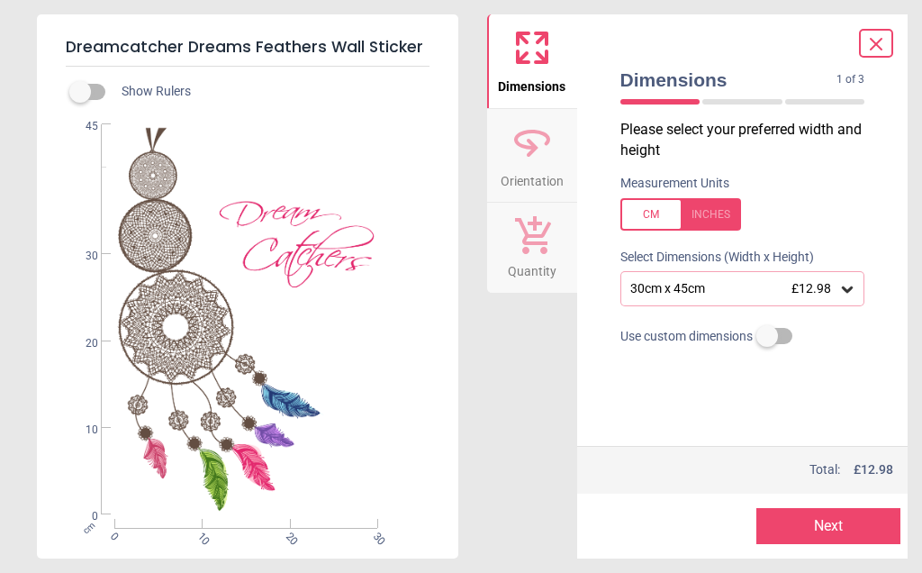
click at [848, 289] on icon at bounding box center [847, 289] width 11 height 6
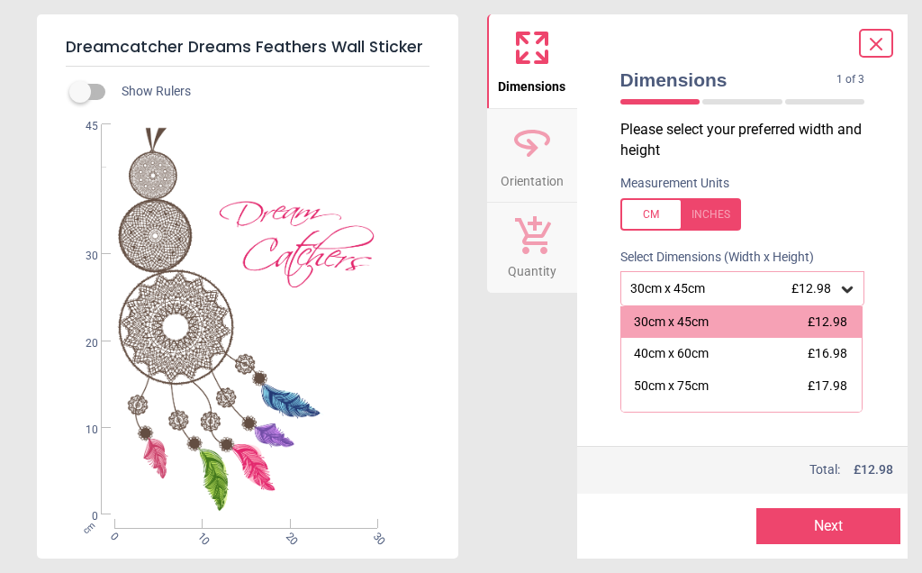
click at [658, 383] on div "50cm x 75cm" at bounding box center [671, 386] width 75 height 18
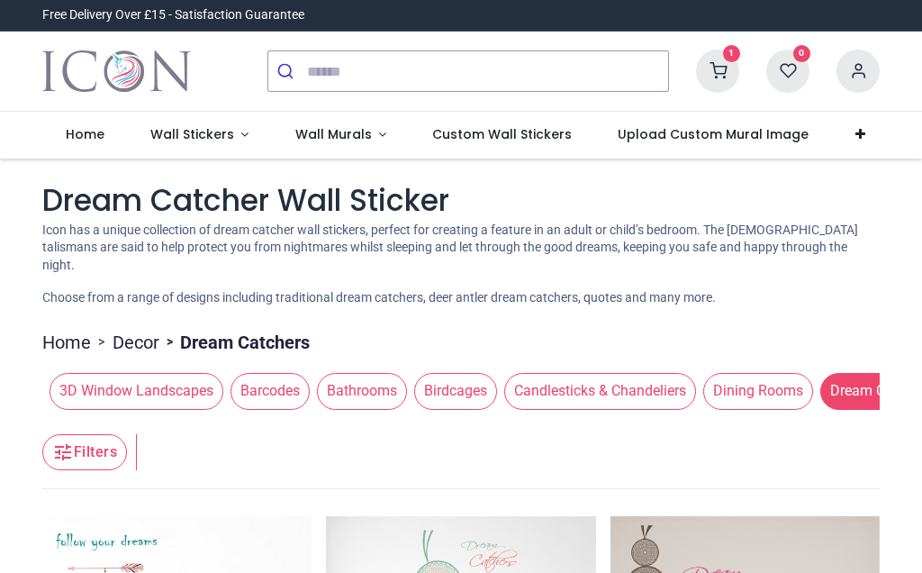
click at [505, 139] on span "Custom Wall Stickers" at bounding box center [502, 134] width 140 height 18
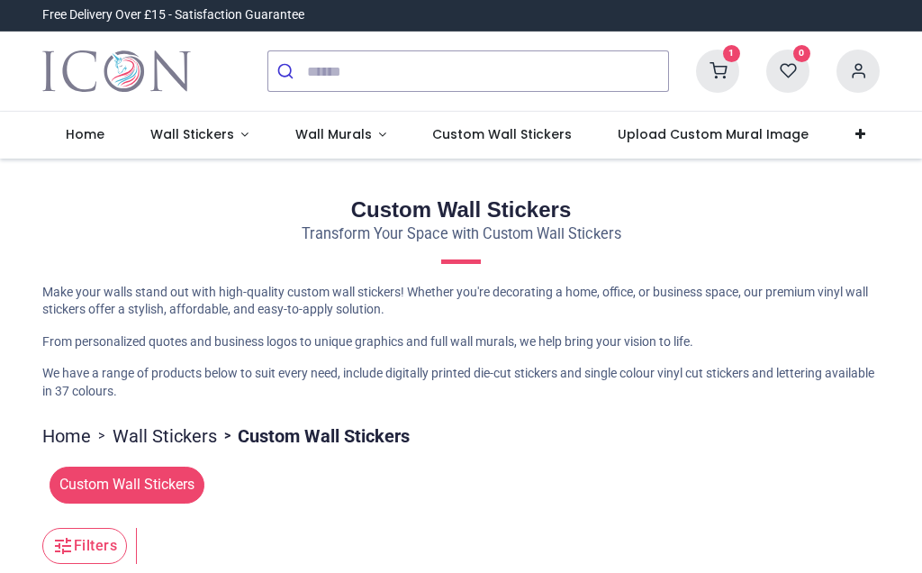
click at [194, 129] on span "Wall Stickers" at bounding box center [192, 134] width 84 height 18
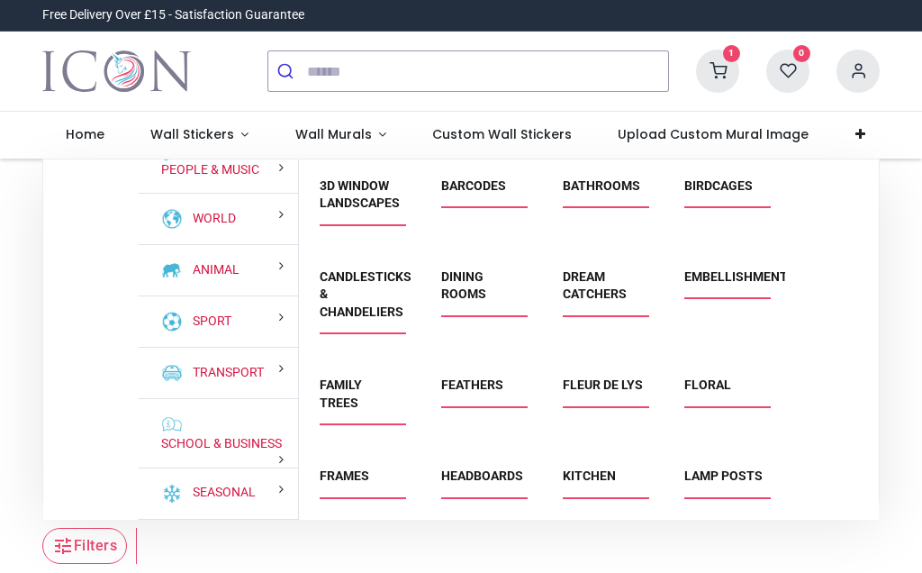
scroll to position [204, 0]
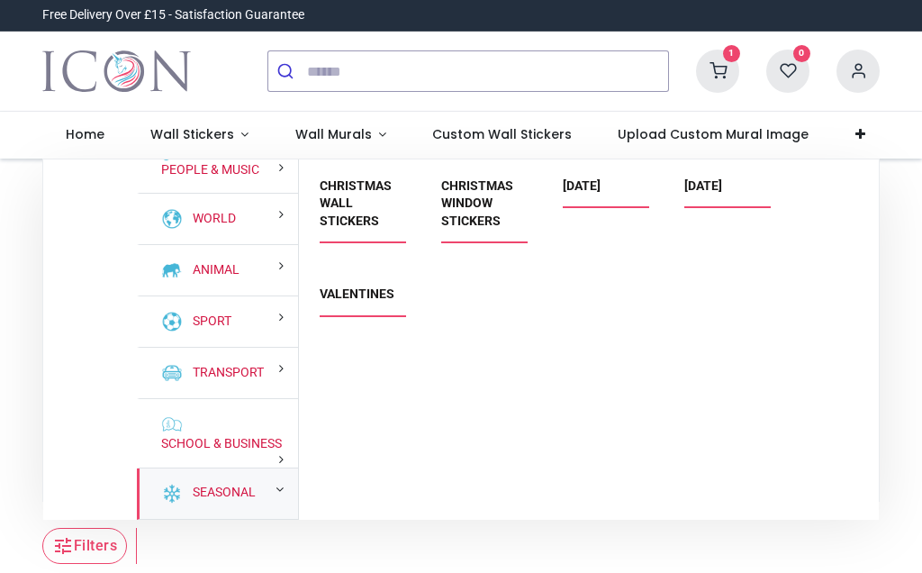
click at [221, 487] on link "Seasonal" at bounding box center [220, 492] width 70 height 18
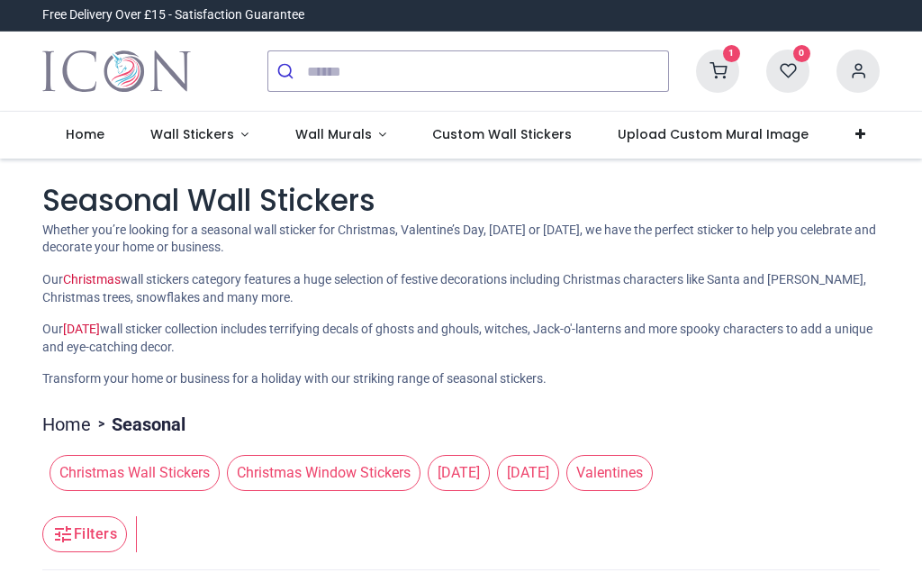
click at [198, 132] on span "Wall Stickers" at bounding box center [192, 134] width 84 height 18
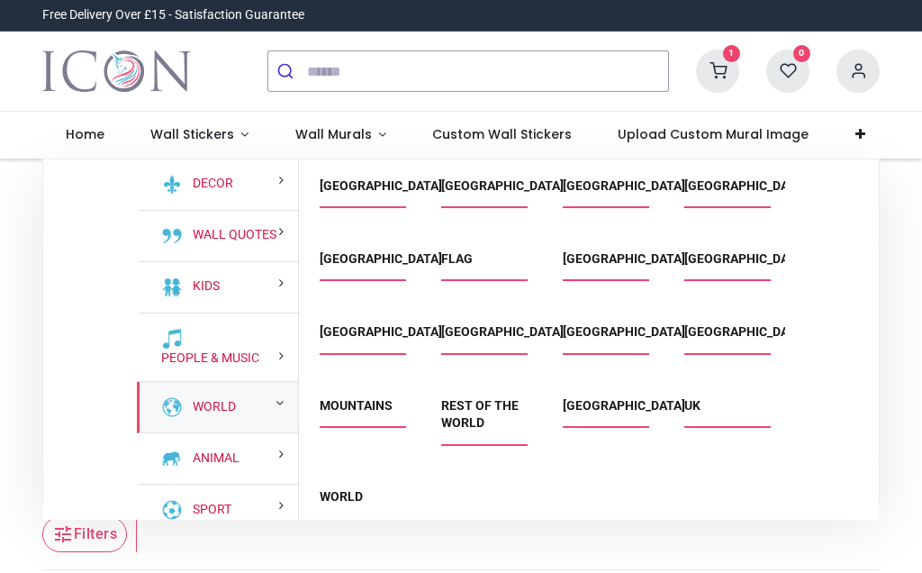
click at [216, 402] on link "World" at bounding box center [210, 407] width 50 height 18
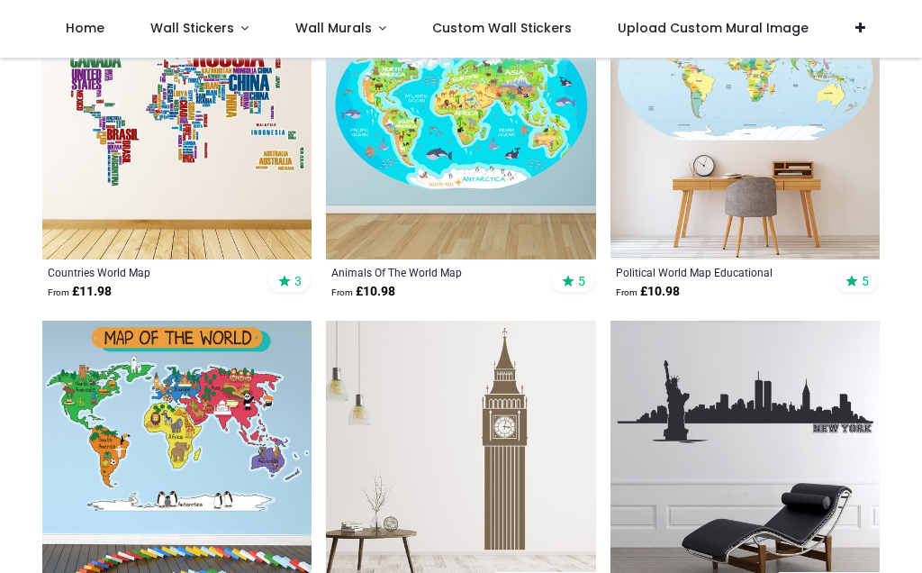
scroll to position [1517, 0]
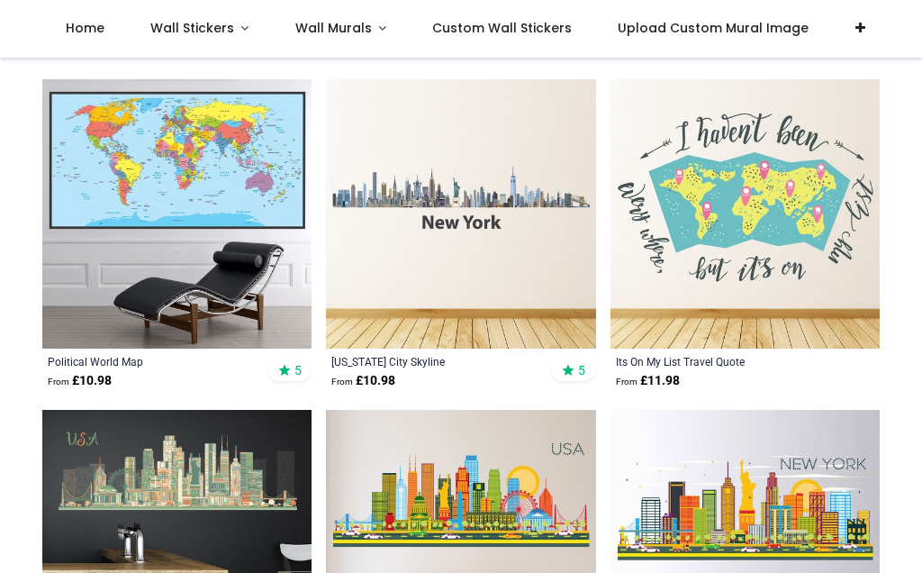
scroll to position [4071, 0]
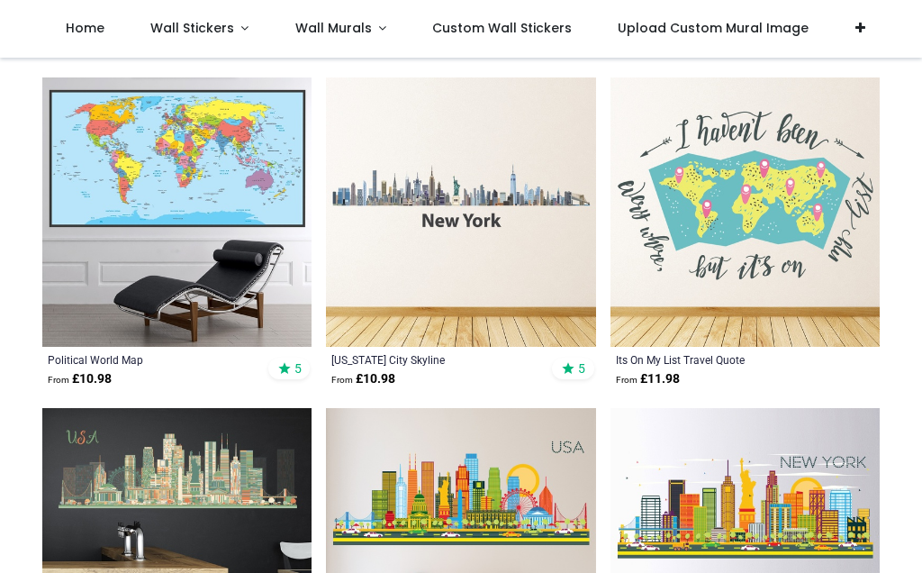
click at [775, 203] on img at bounding box center [744, 211] width 269 height 269
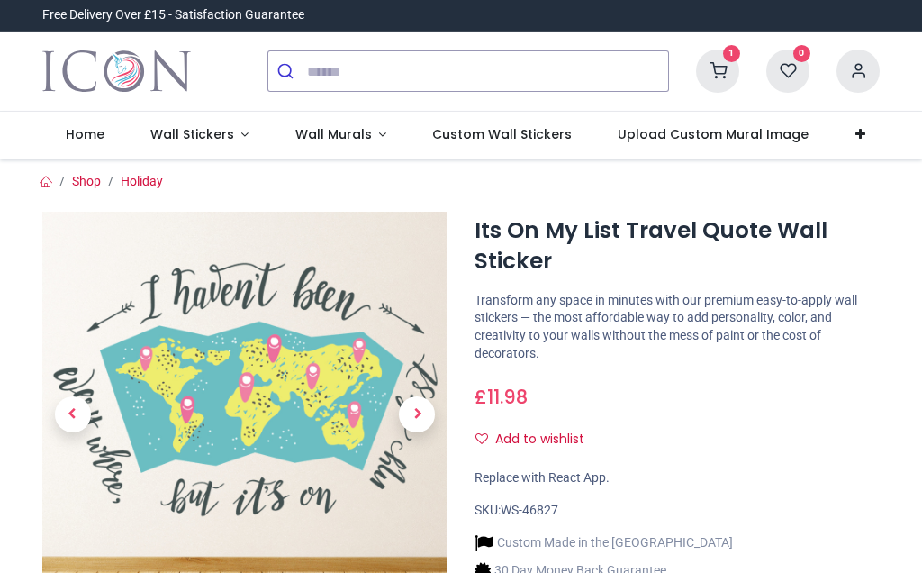
scroll to position [303, 0]
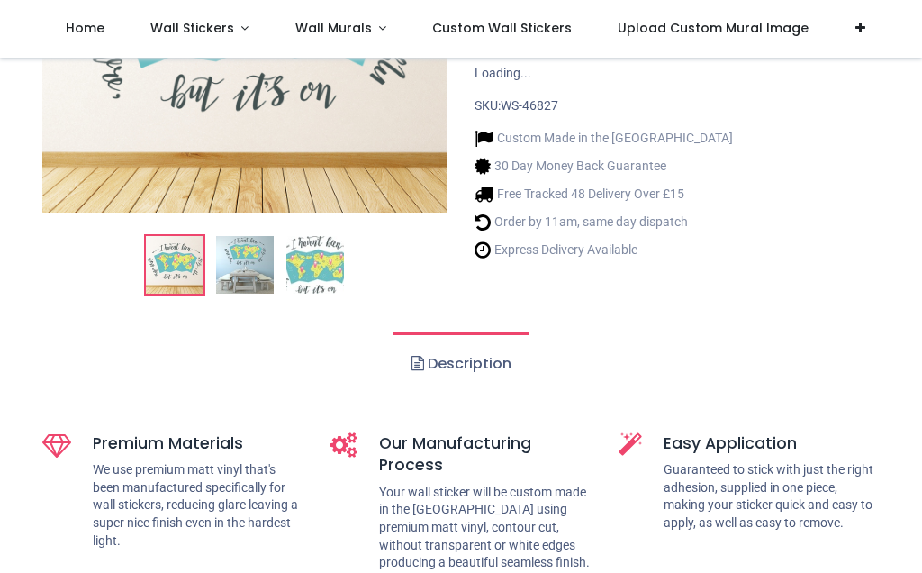
scroll to position [178, 0]
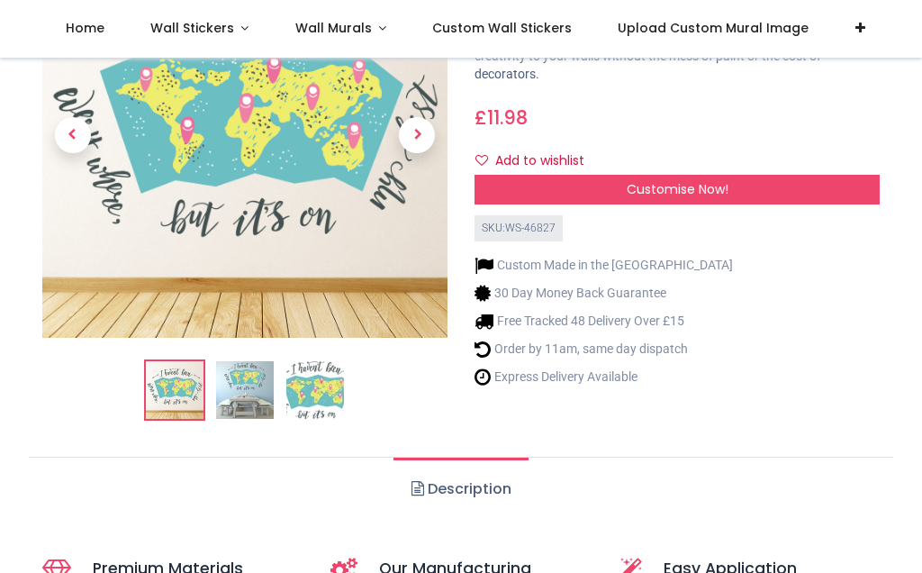
click at [327, 401] on img at bounding box center [315, 390] width 58 height 58
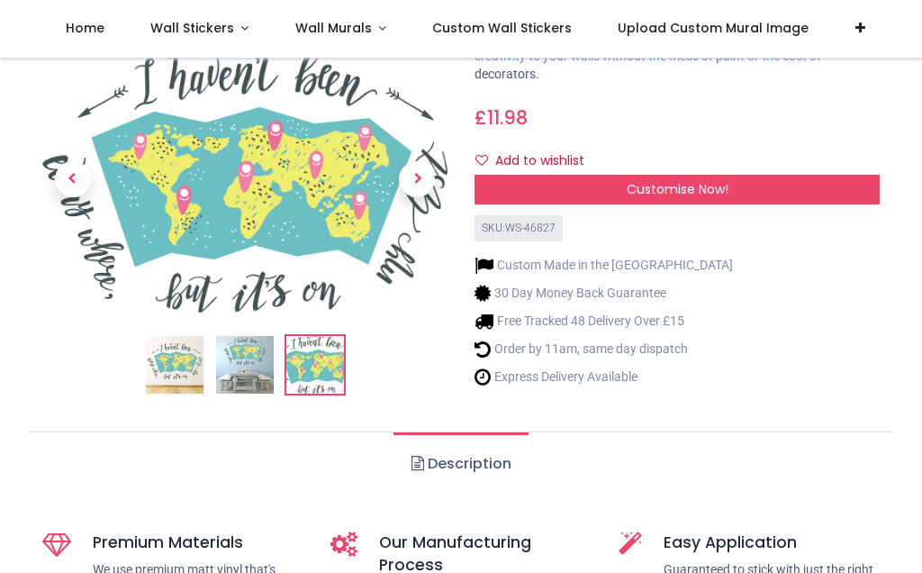
click at [692, 175] on div "Customise Now!" at bounding box center [676, 190] width 405 height 31
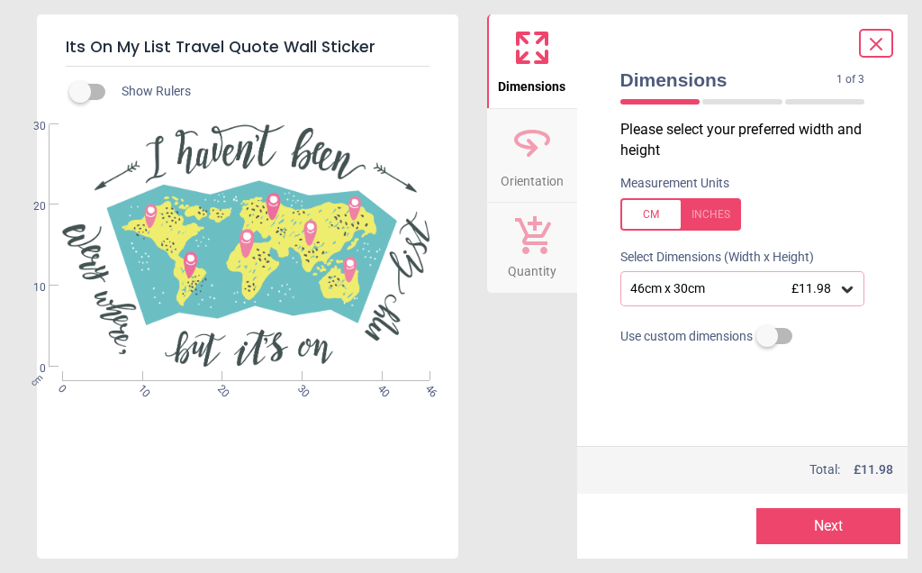
click at [848, 286] on icon at bounding box center [847, 289] width 11 height 6
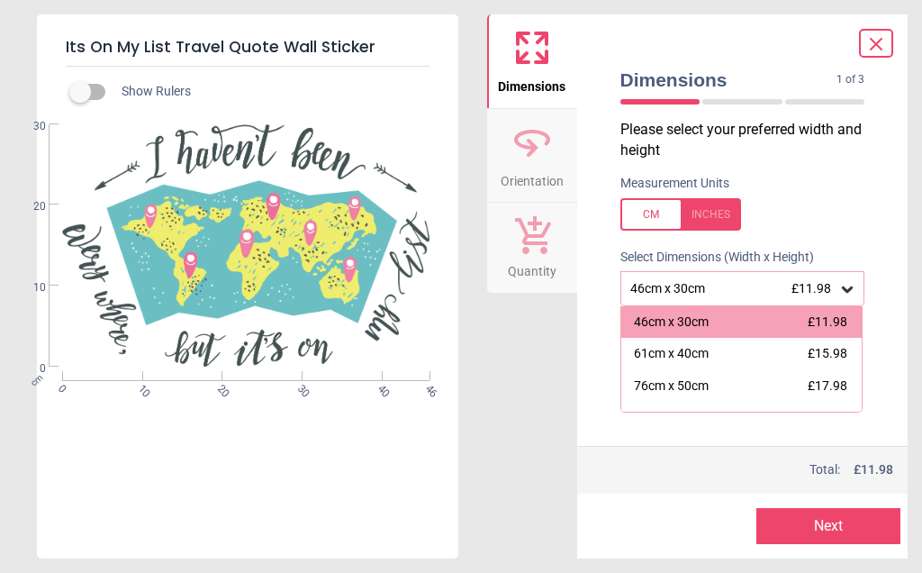
click at [884, 36] on icon at bounding box center [876, 44] width 22 height 22
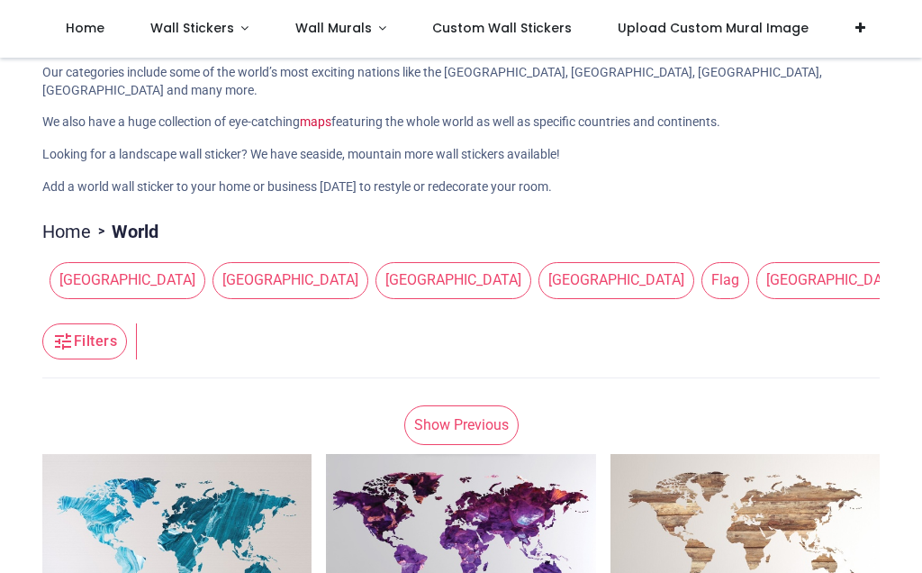
scroll to position [109, 0]
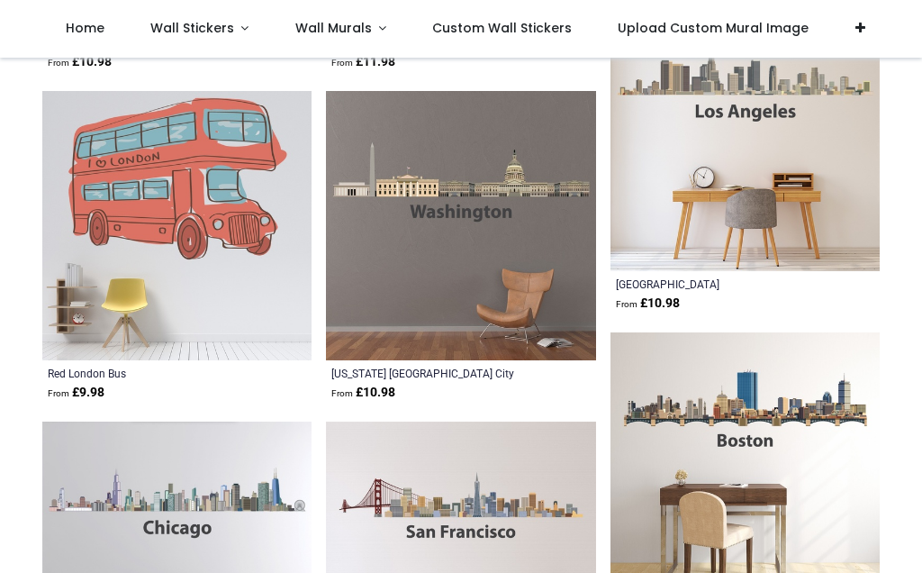
scroll to position [4438, 0]
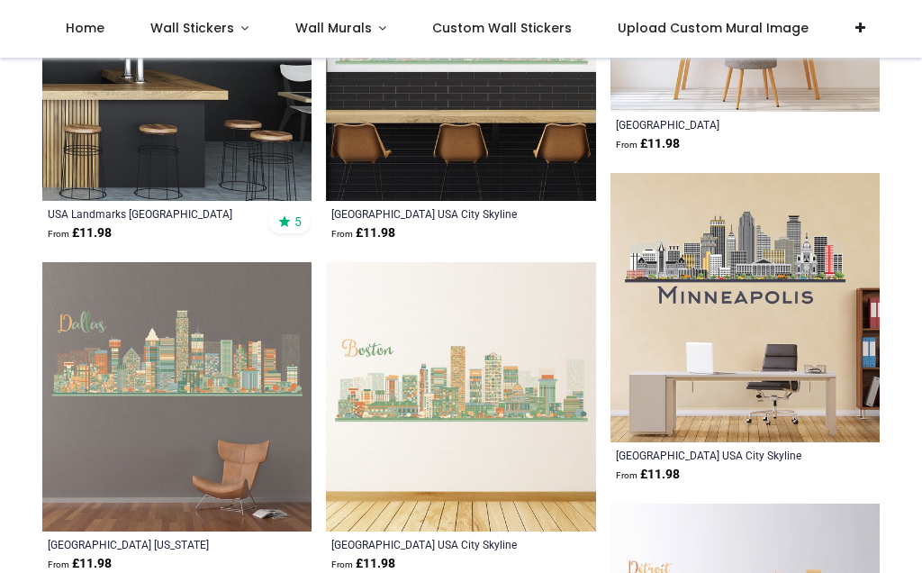
scroll to position [6916, 0]
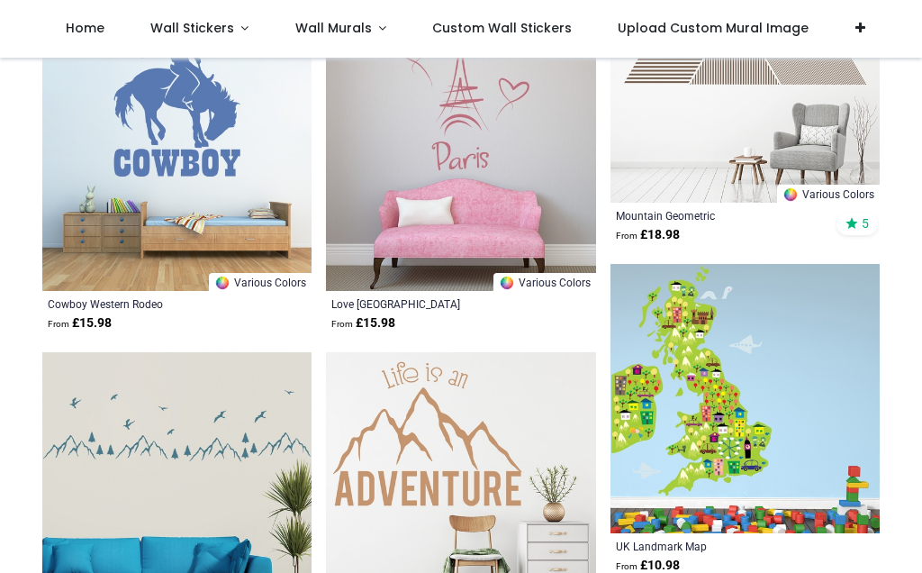
scroll to position [10785, 0]
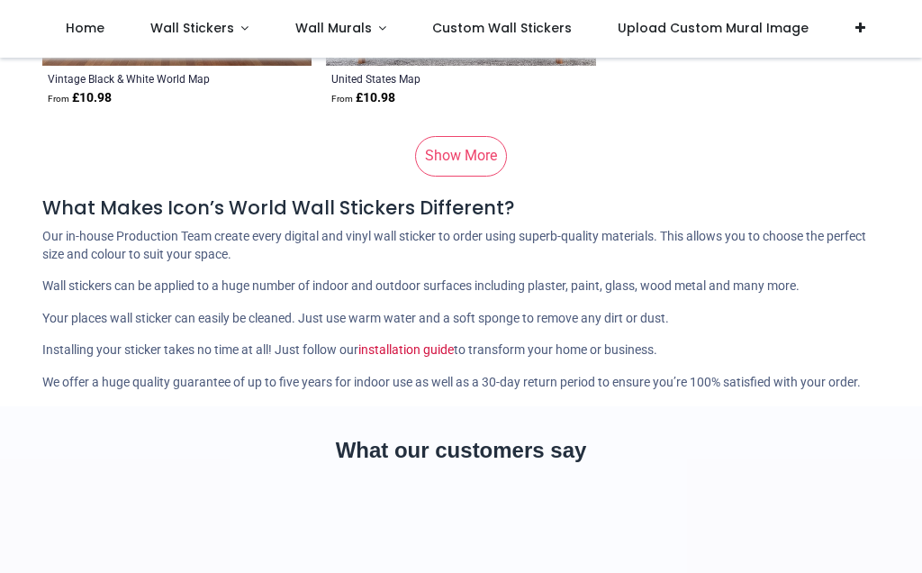
scroll to position [15978, 0]
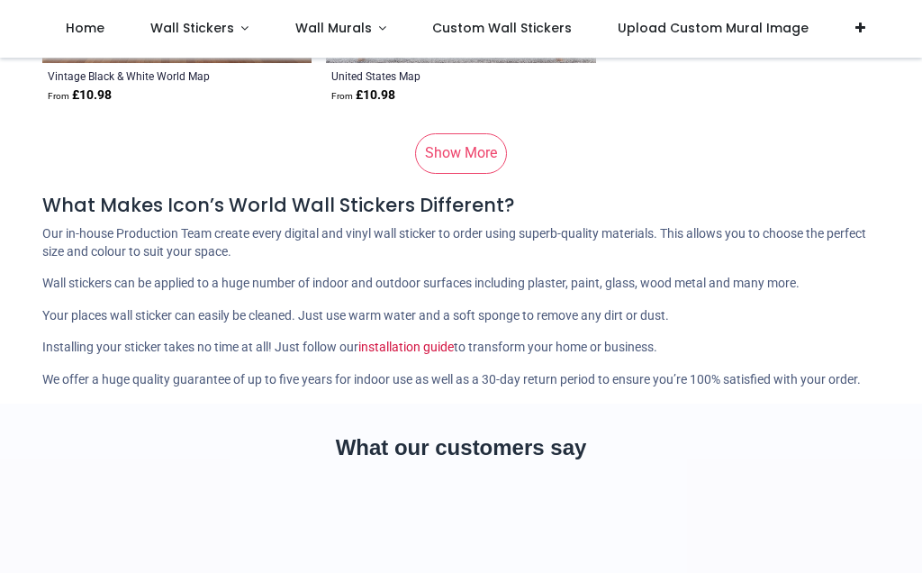
click at [463, 144] on link "Show More" at bounding box center [461, 153] width 92 height 40
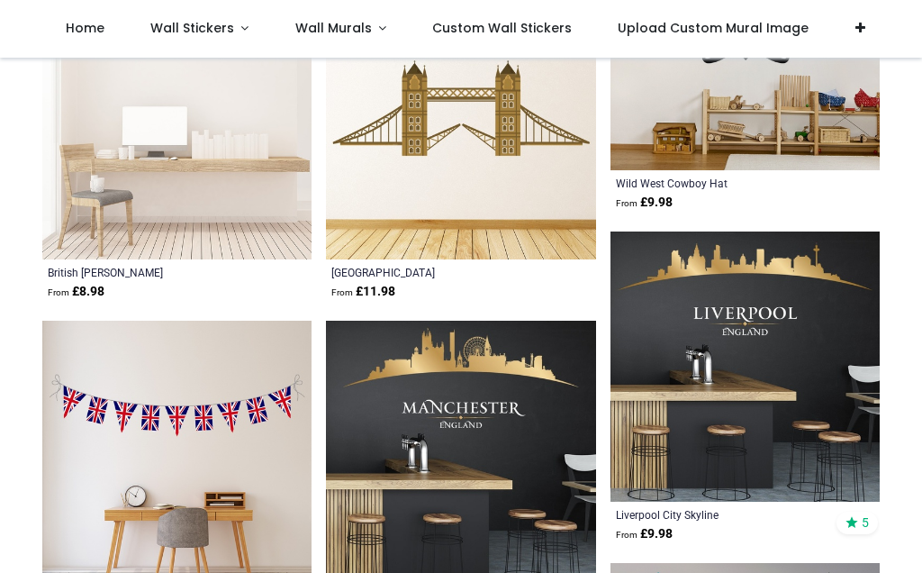
scroll to position [16445, 0]
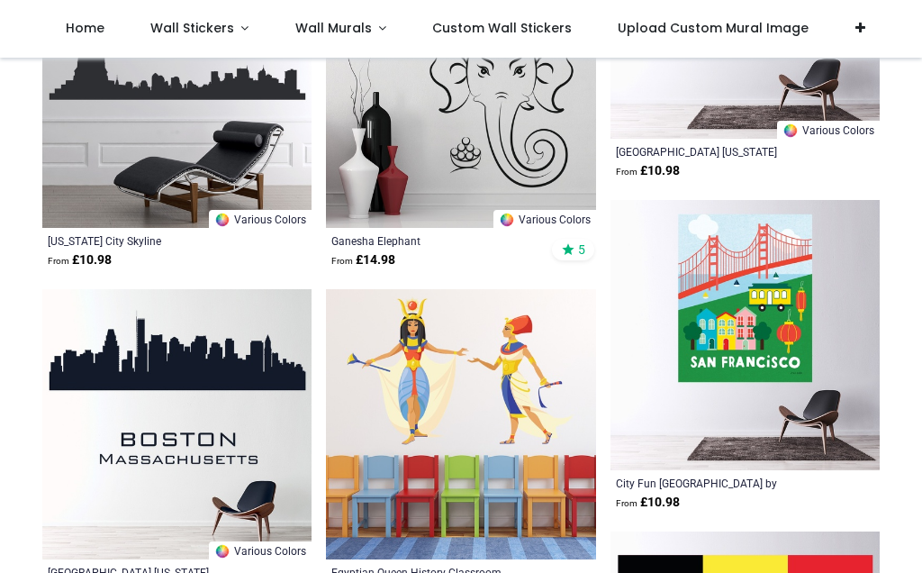
scroll to position [20775, 0]
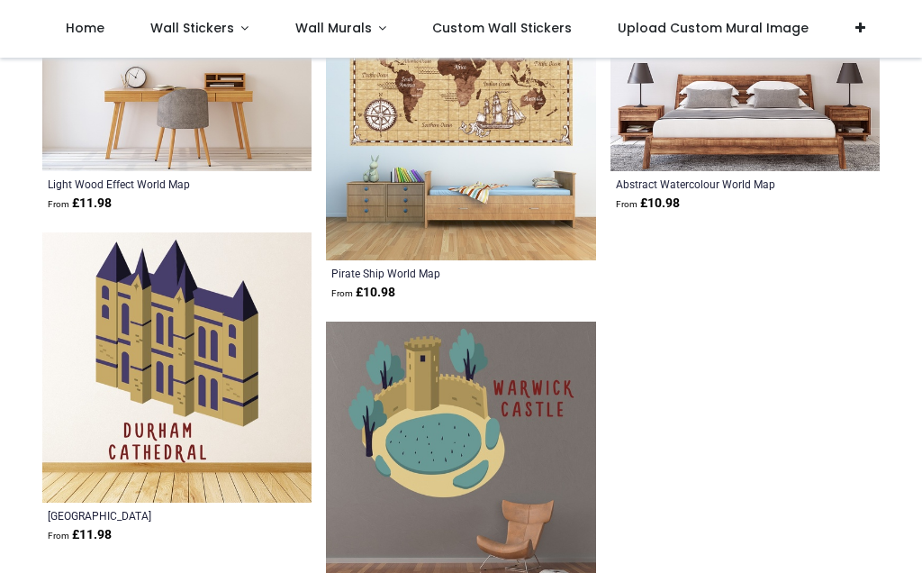
scroll to position [24767, 0]
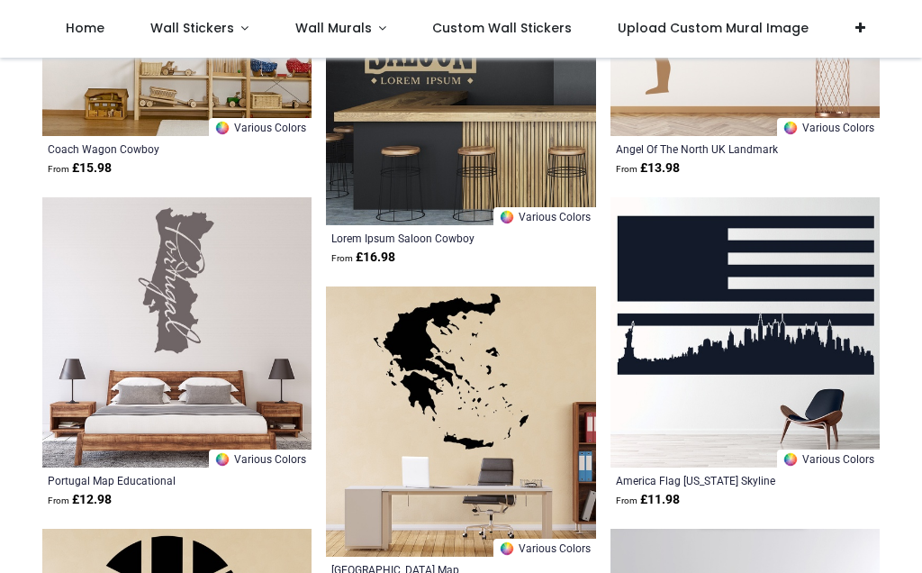
scroll to position [25724, 0]
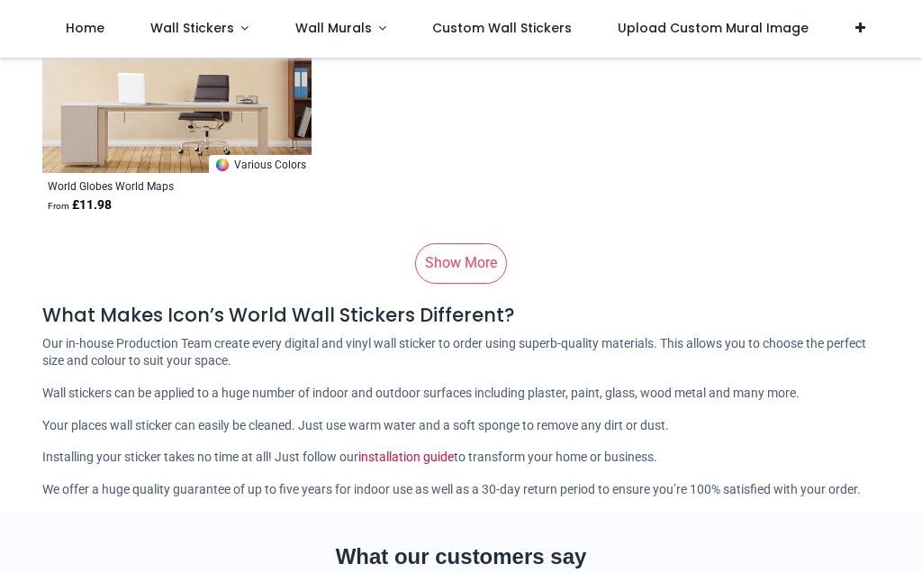
scroll to position [31240, 0]
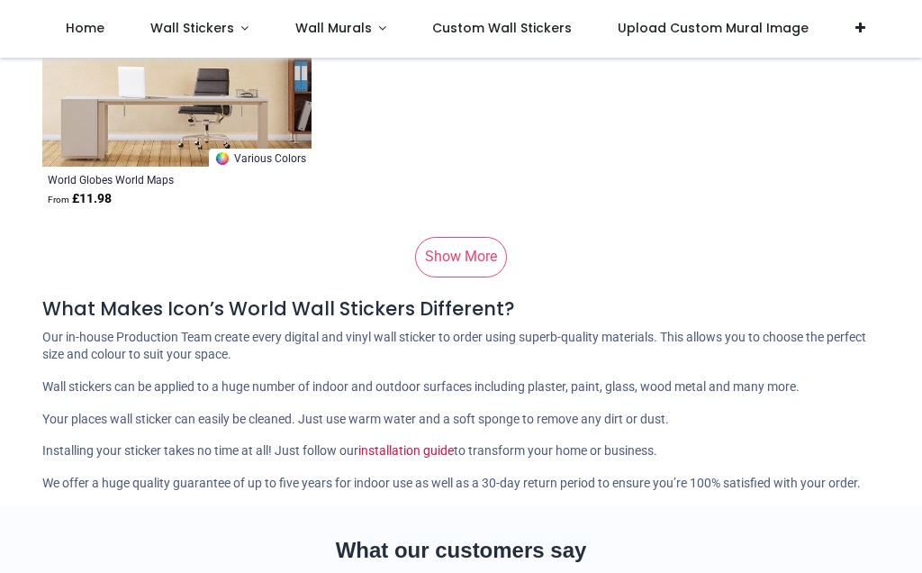
click at [462, 251] on link "Show More" at bounding box center [461, 257] width 92 height 40
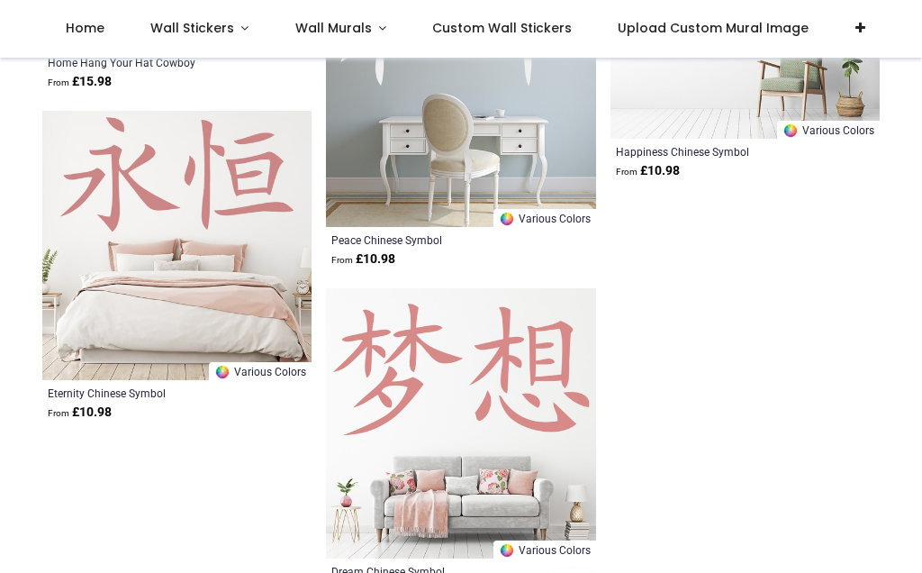
scroll to position [34004, 0]
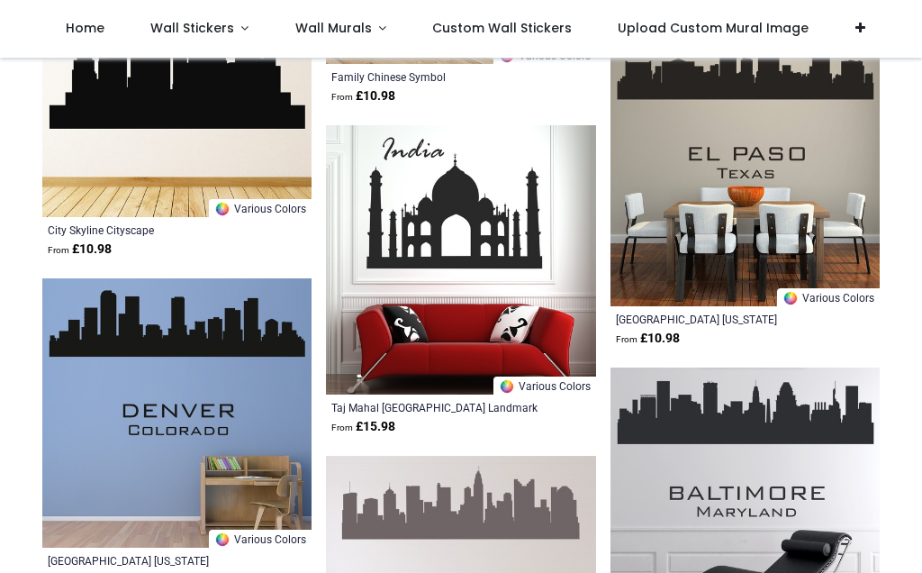
scroll to position [34886, 0]
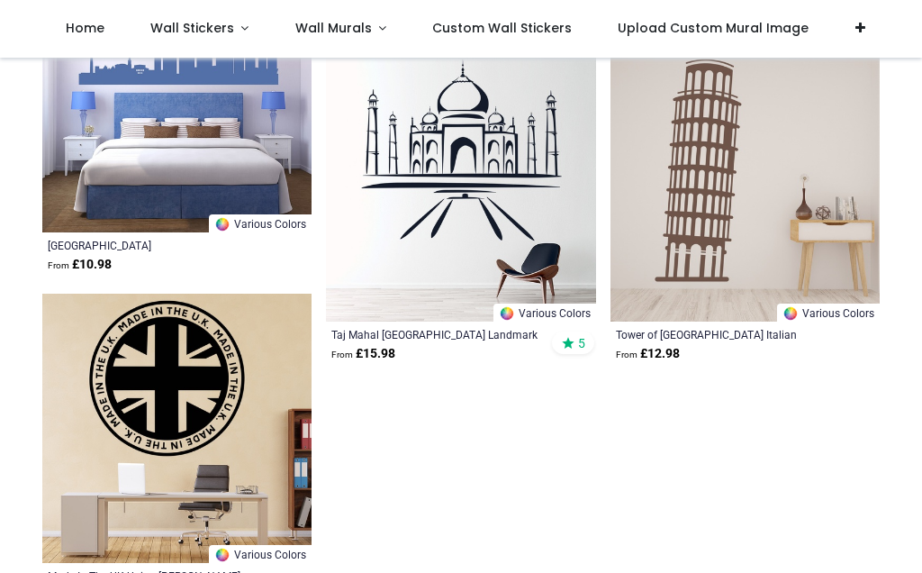
scroll to position [40104, 0]
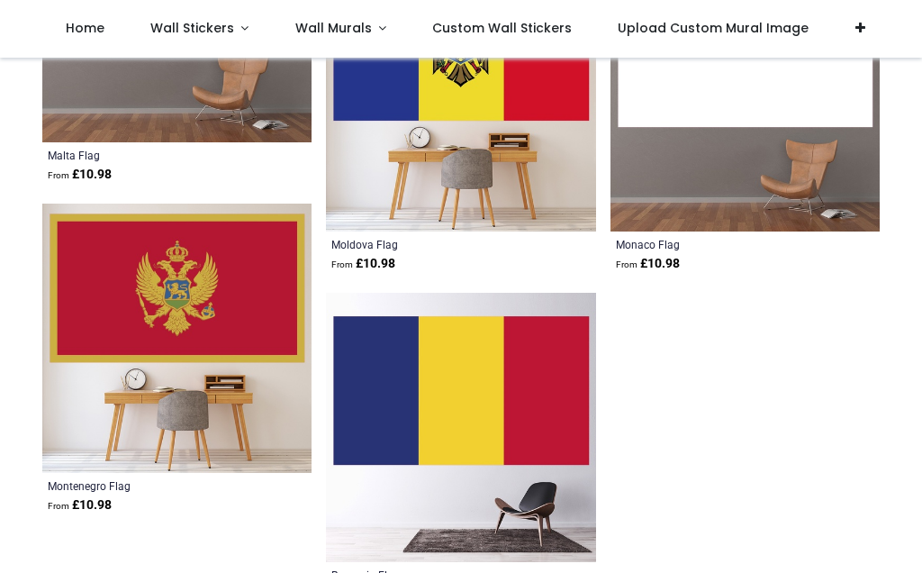
scroll to position [43200, 0]
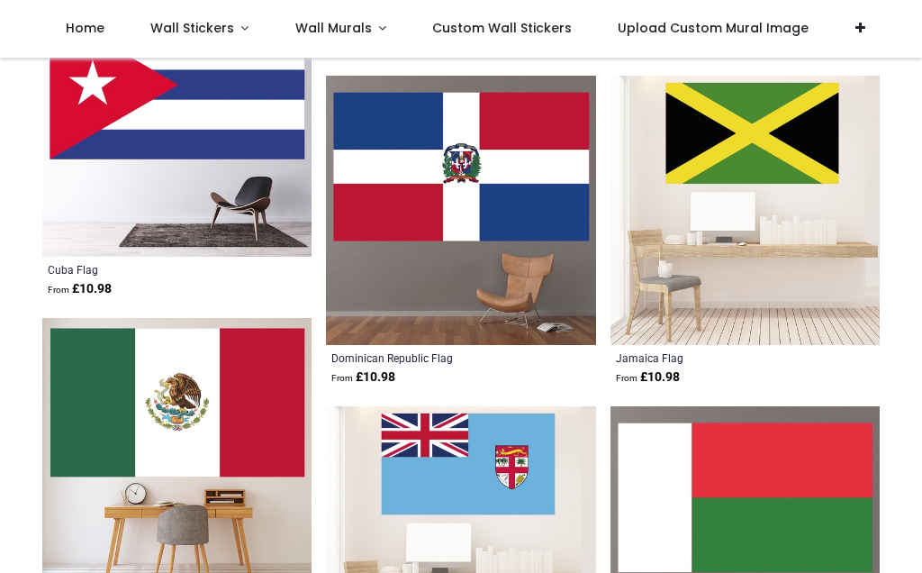
scroll to position [43717, 0]
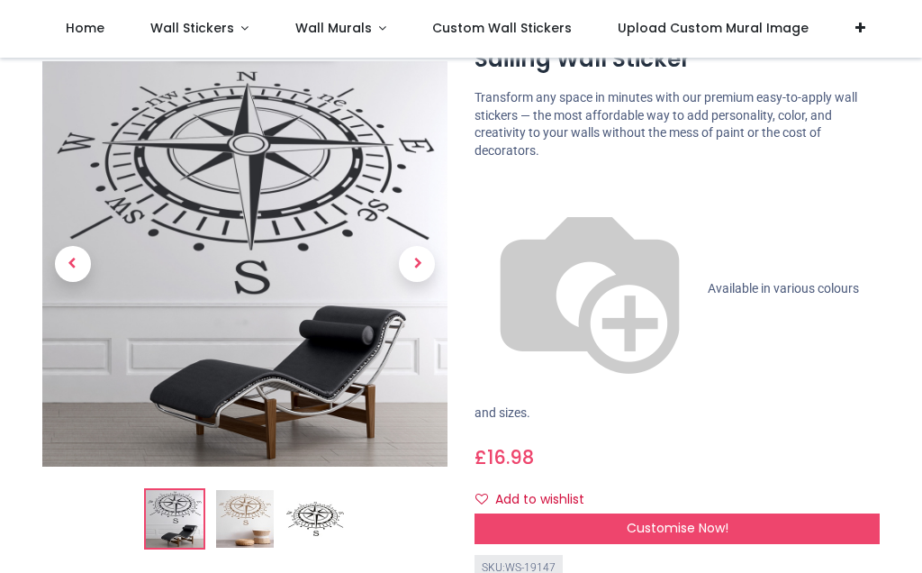
scroll to position [103, 0]
click at [693, 518] on span "Customise Now!" at bounding box center [678, 527] width 102 height 18
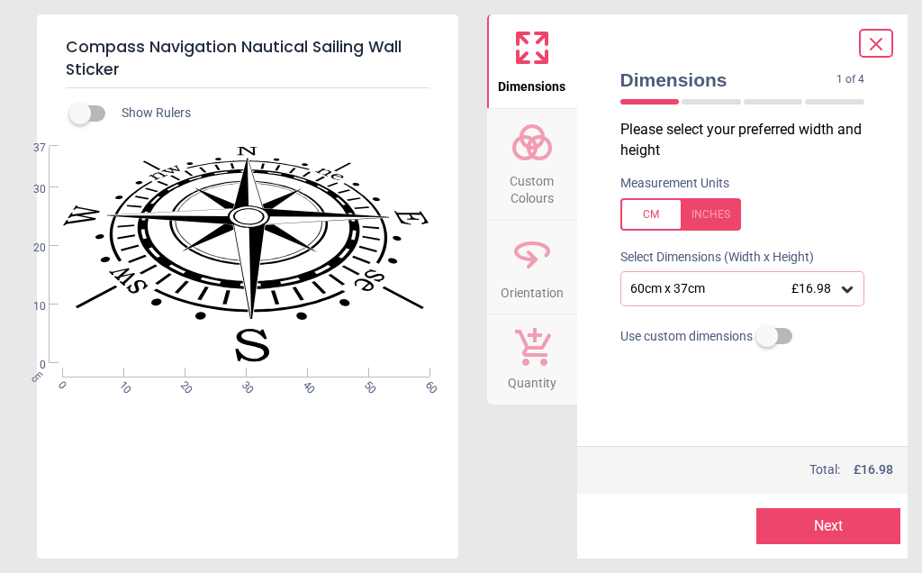
click at [853, 291] on icon at bounding box center [847, 289] width 18 height 18
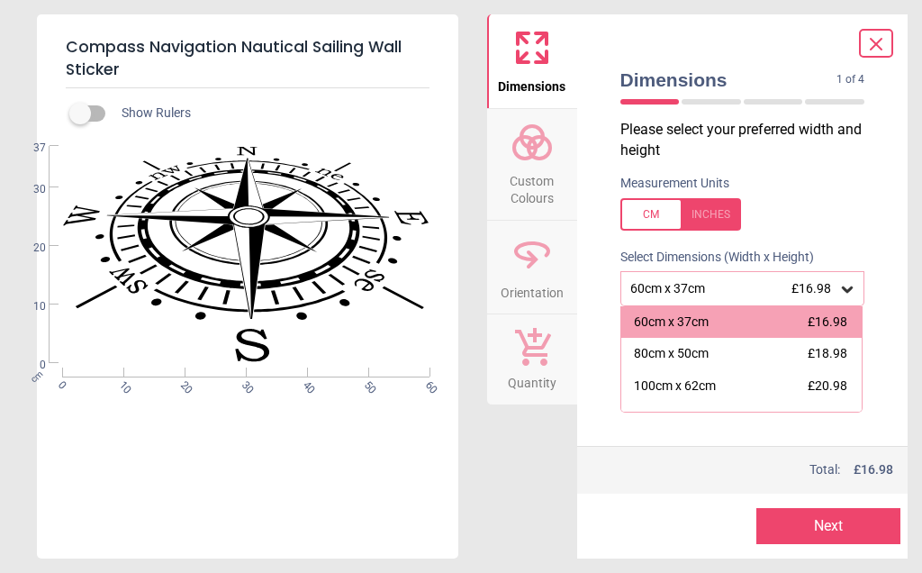
click at [696, 350] on div "80cm x 50cm" at bounding box center [671, 354] width 75 height 18
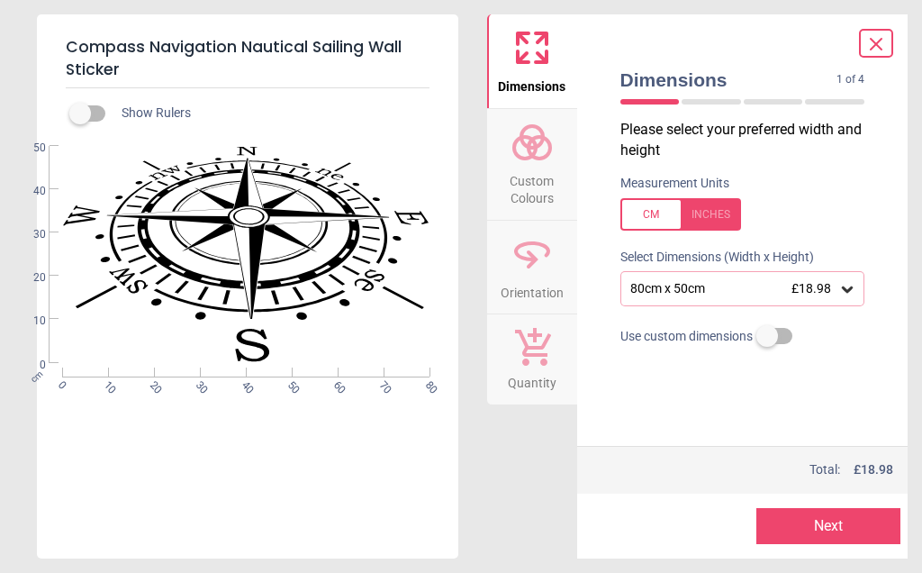
click at [799, 522] on button "Next" at bounding box center [828, 526] width 144 height 36
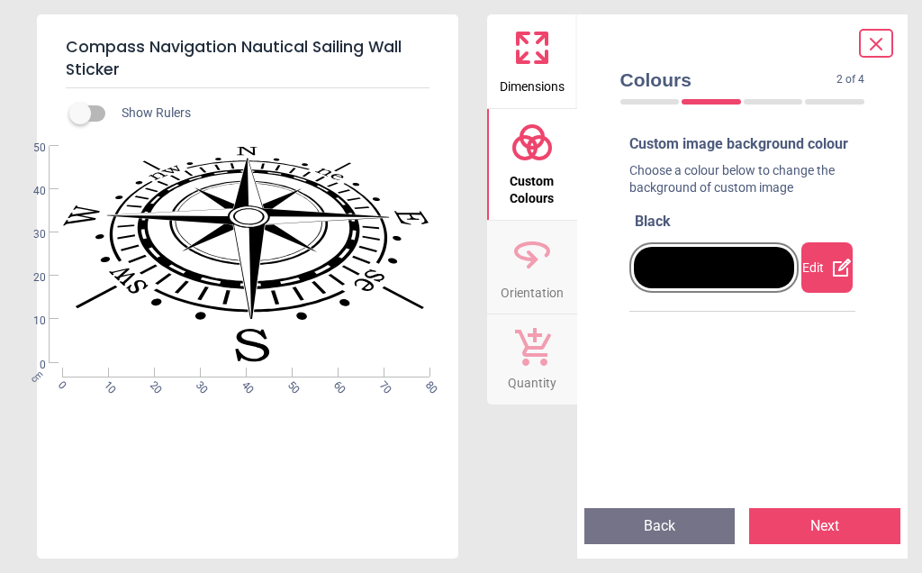
click at [822, 291] on div "Edit" at bounding box center [826, 267] width 51 height 50
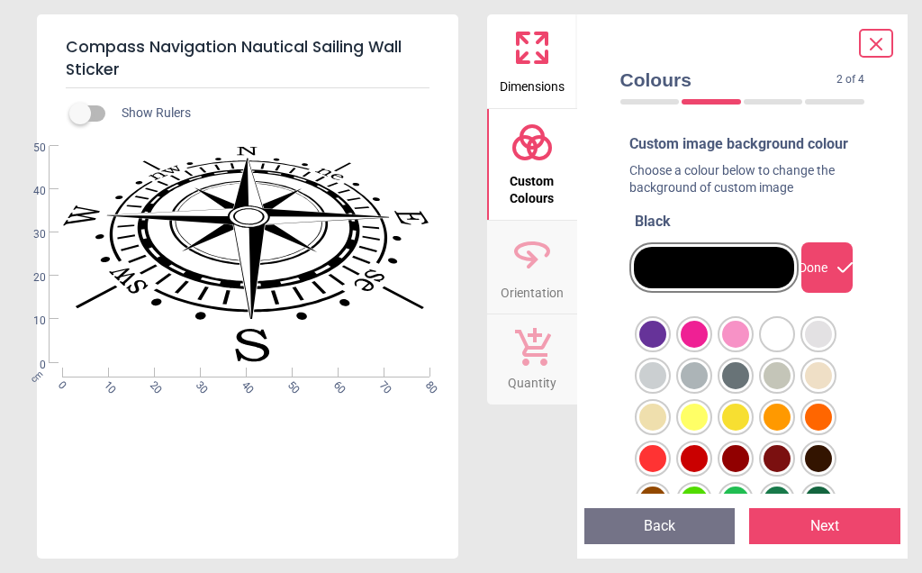
click at [666, 348] on div at bounding box center [652, 333] width 27 height 27
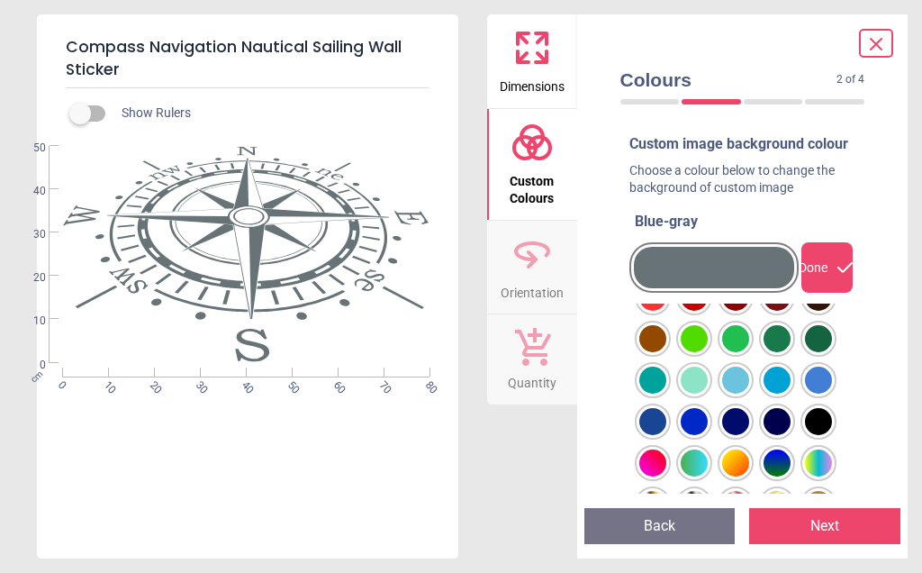
scroll to position [163, 0]
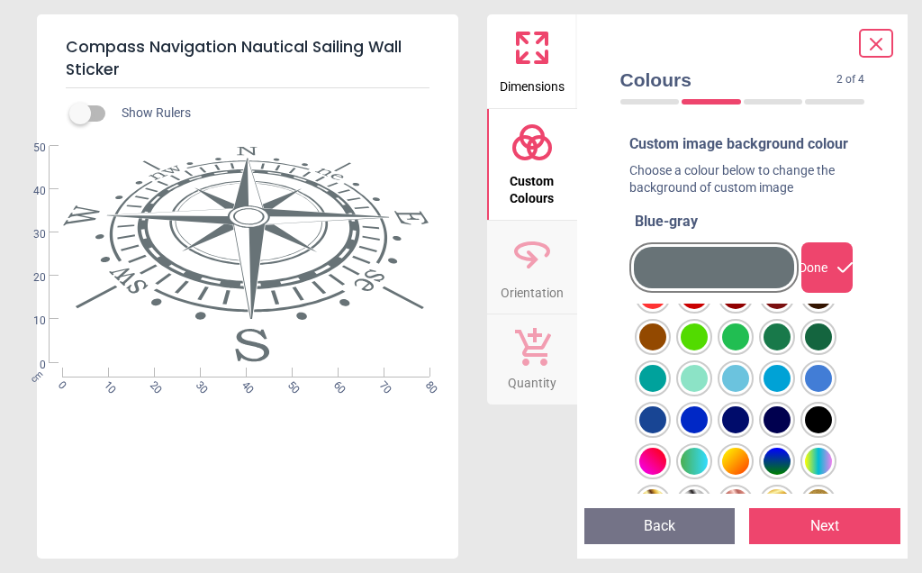
click at [666, 185] on div at bounding box center [652, 171] width 27 height 27
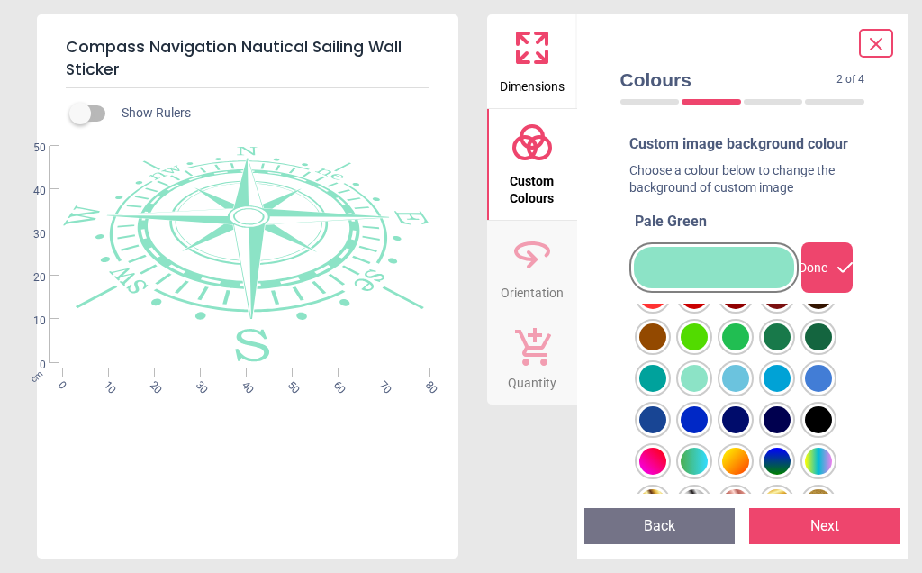
click at [666, 185] on div at bounding box center [652, 171] width 27 height 27
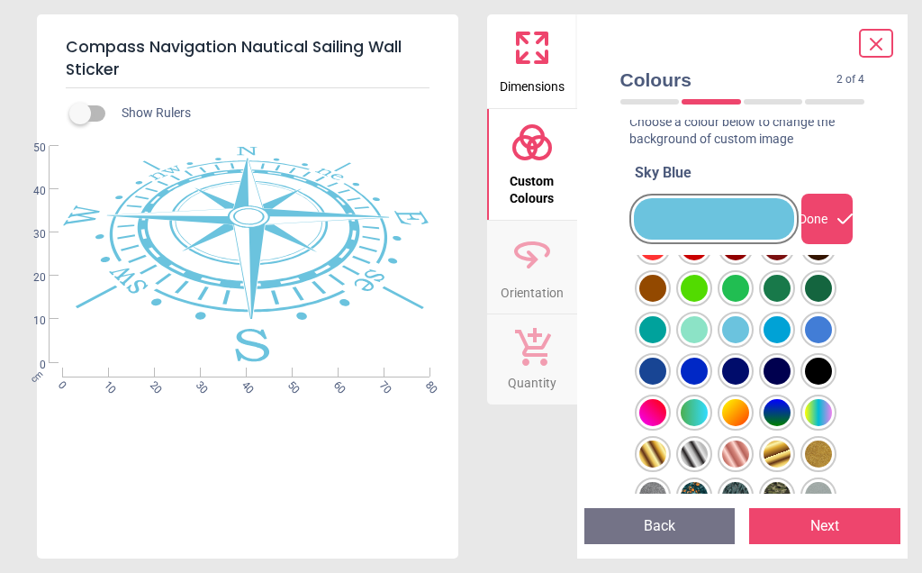
scroll to position [50, 0]
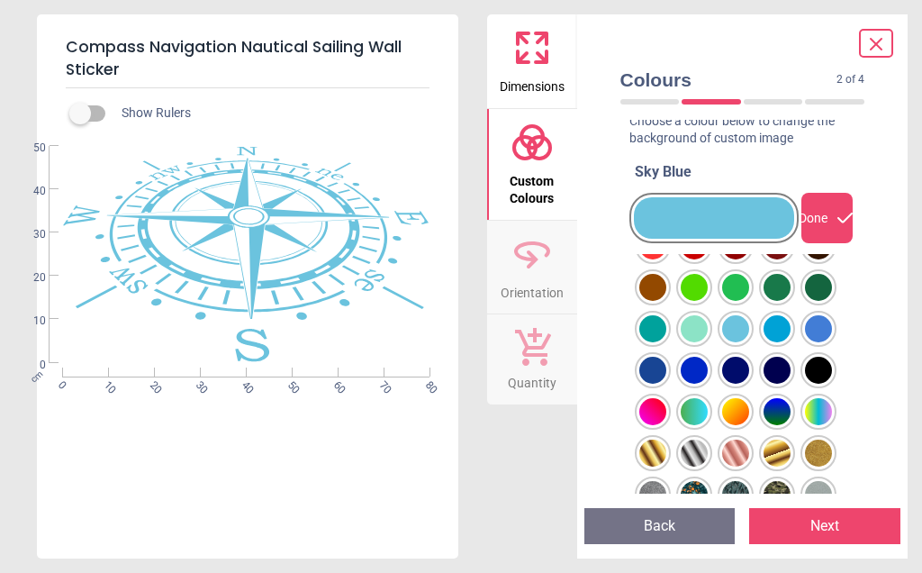
click at [666, 135] on div at bounding box center [652, 121] width 27 height 27
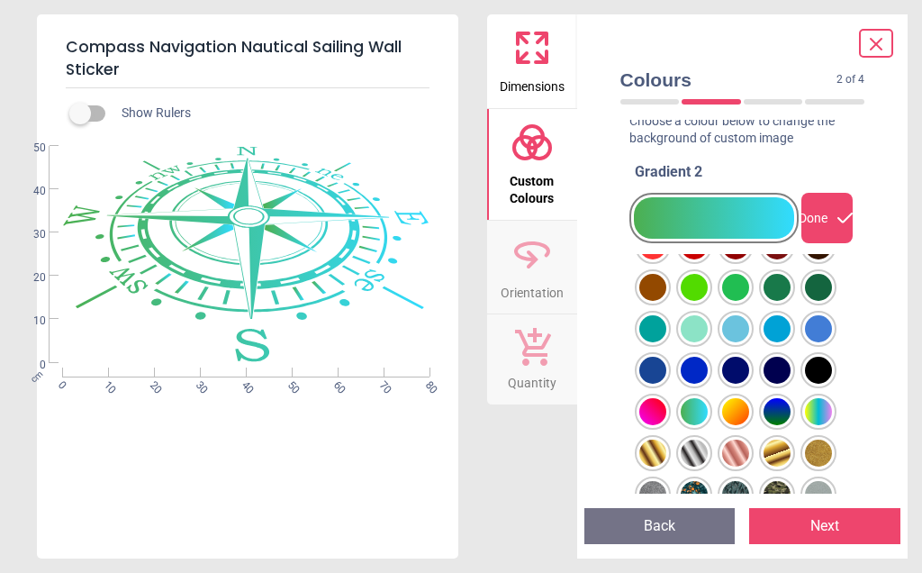
click at [666, 135] on div at bounding box center [652, 121] width 27 height 27
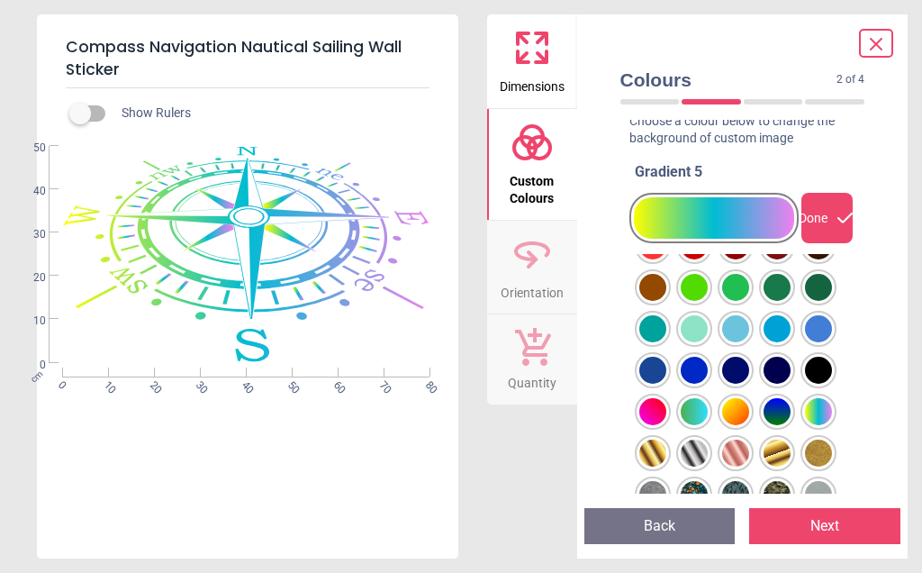
click at [666, 135] on div at bounding box center [652, 121] width 27 height 27
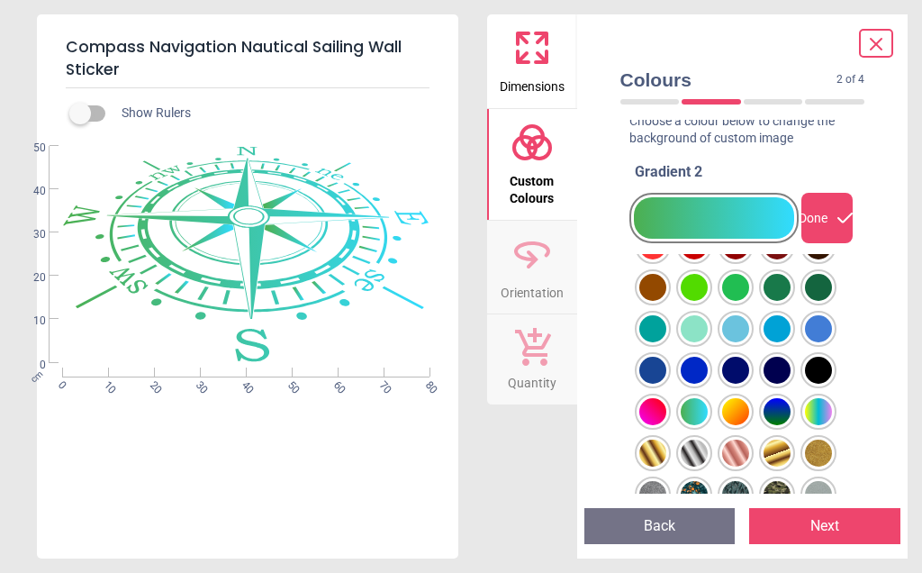
click at [666, 135] on div at bounding box center [652, 121] width 27 height 27
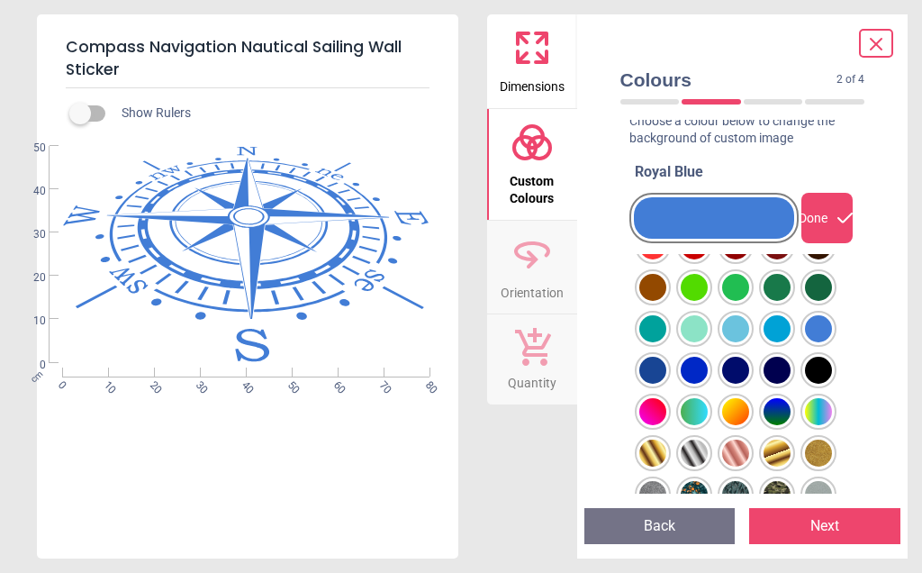
click at [663, 135] on div at bounding box center [652, 121] width 27 height 27
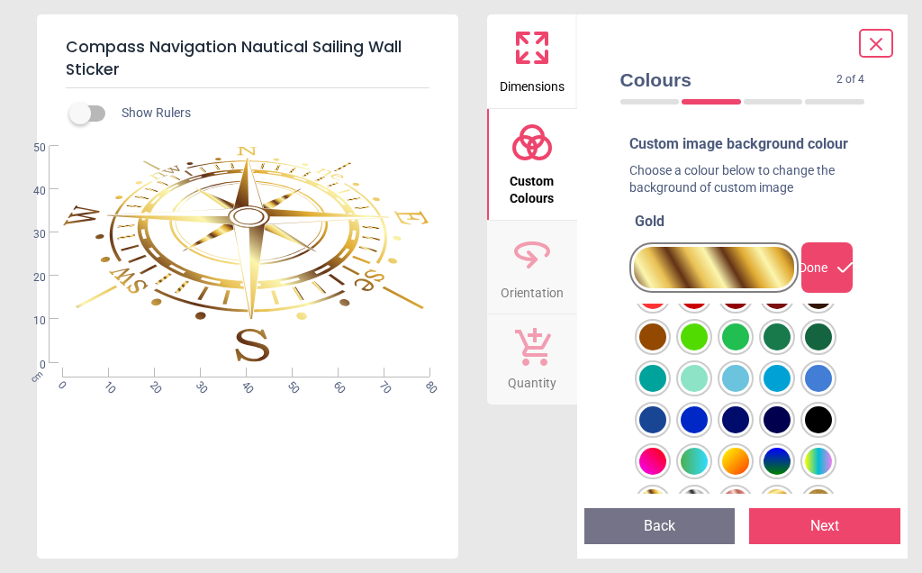
scroll to position [0, 0]
click at [666, 185] on div at bounding box center [652, 171] width 27 height 27
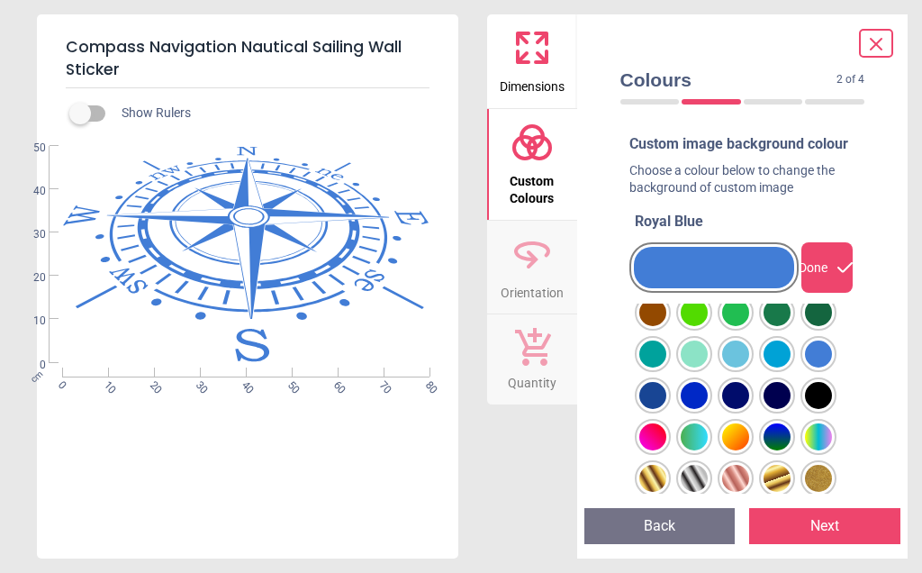
scroll to position [190, 0]
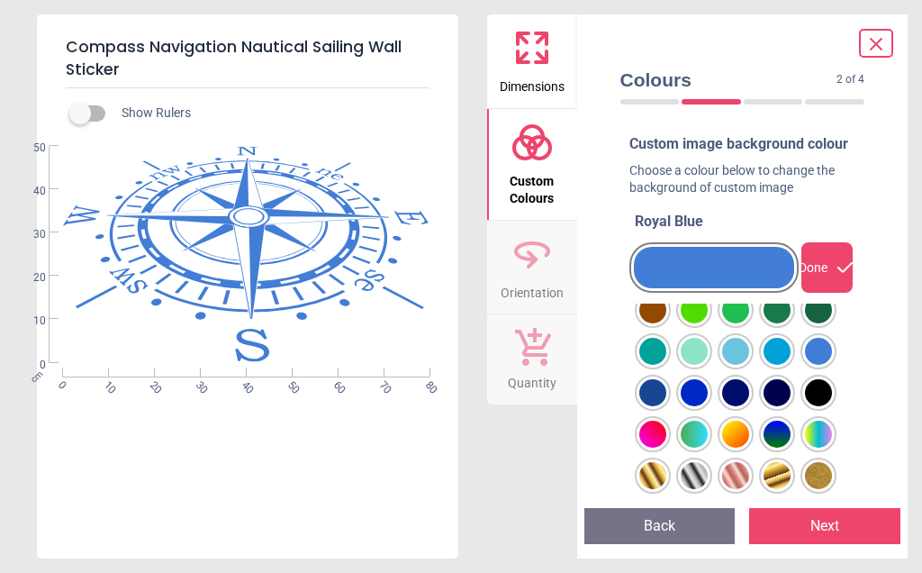
click at [666, 158] on div at bounding box center [652, 144] width 27 height 27
click at [660, 158] on div at bounding box center [652, 144] width 27 height 27
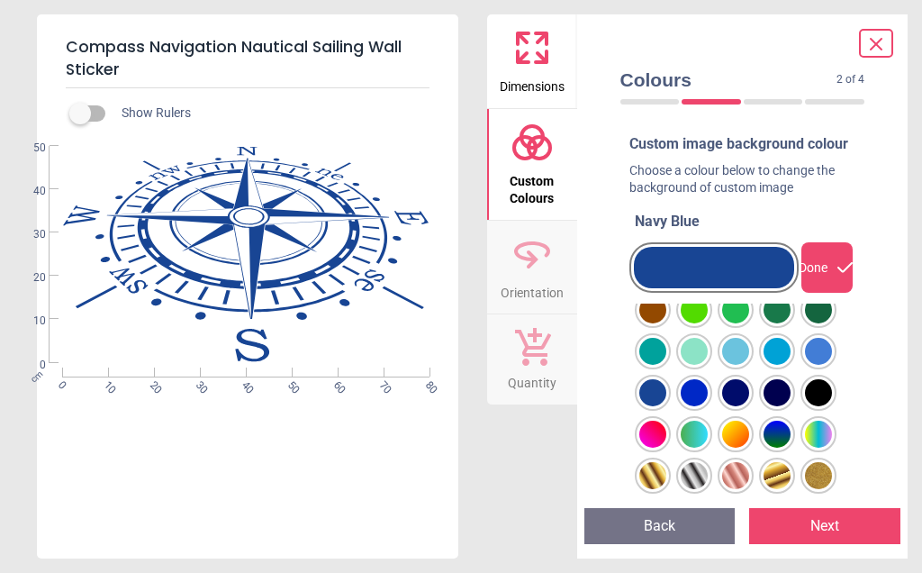
click at [666, 158] on div at bounding box center [652, 144] width 27 height 27
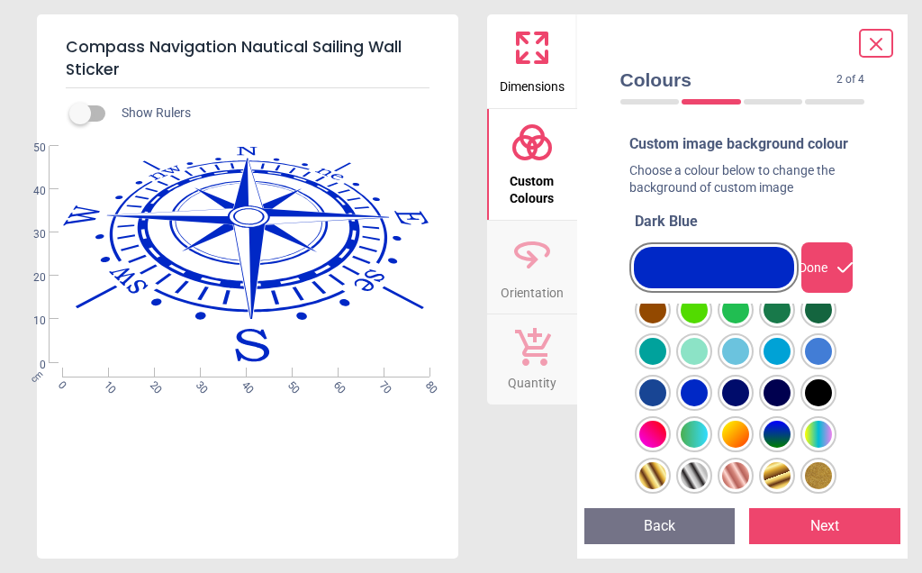
click at [884, 417] on div "Colours 2 of 4 2 of 5 Custom image background colour Choose a colour below to c…" at bounding box center [742, 286] width 331 height 544
click at [666, 158] on div at bounding box center [652, 144] width 27 height 27
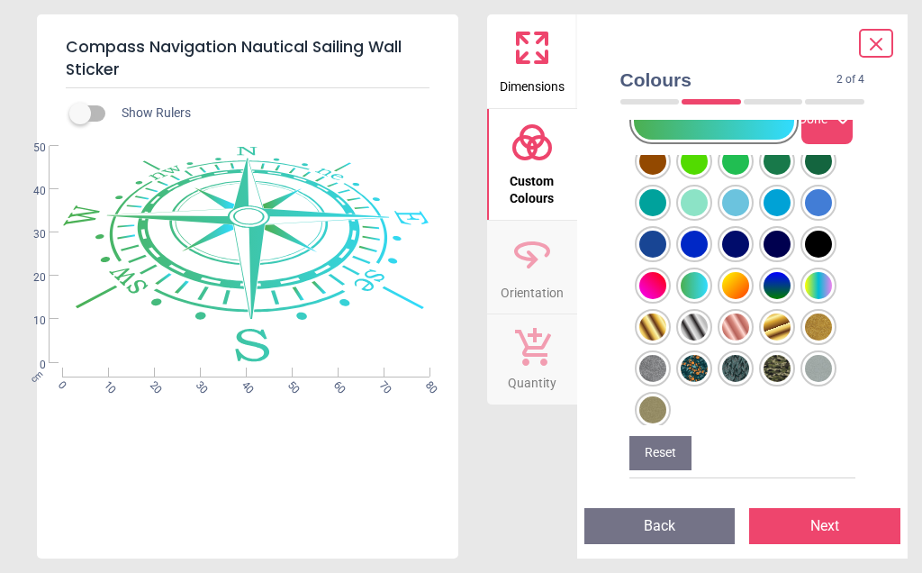
scroll to position [165, 0]
